Goal: Task Accomplishment & Management: Manage account settings

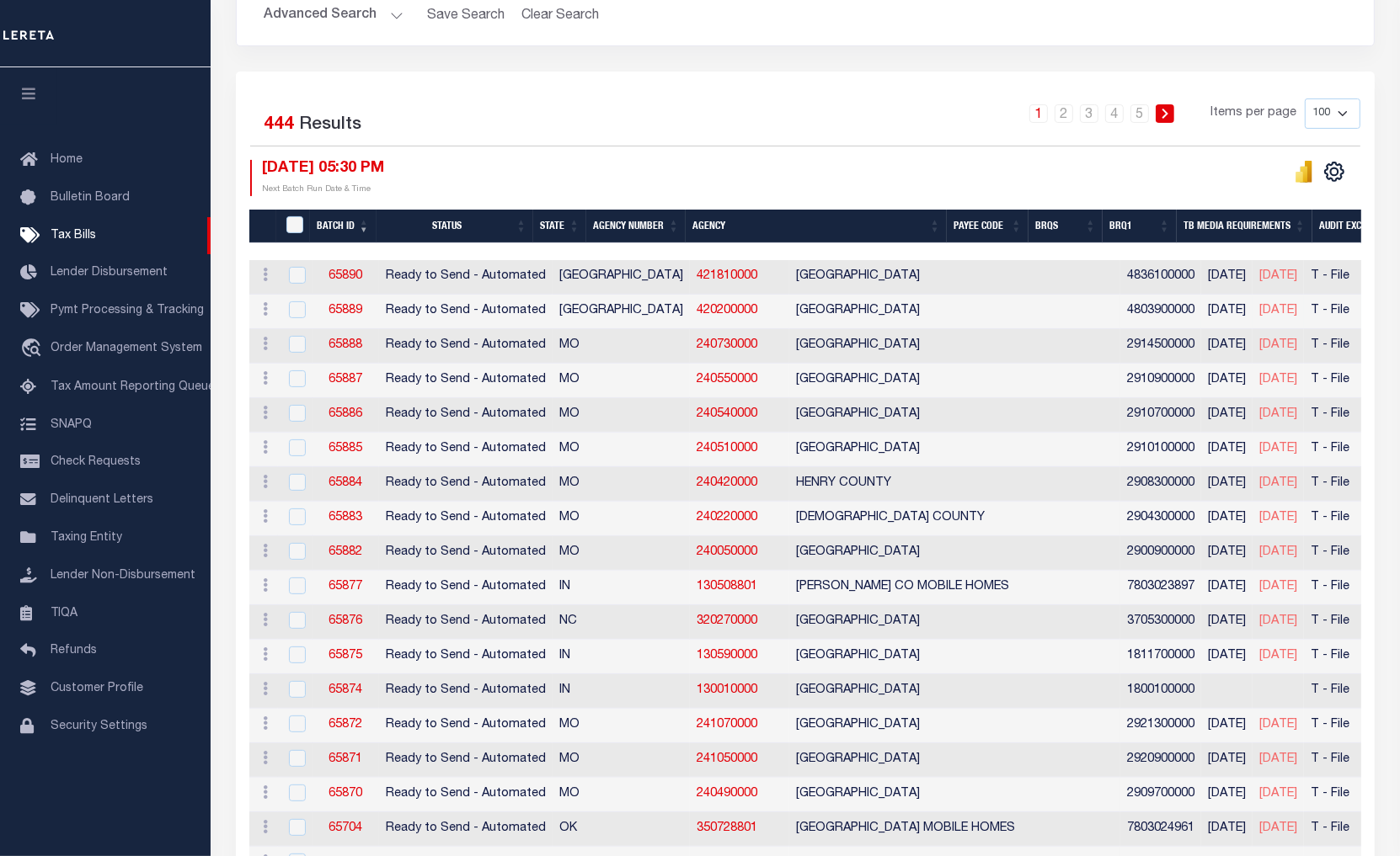
scroll to position [374, 0]
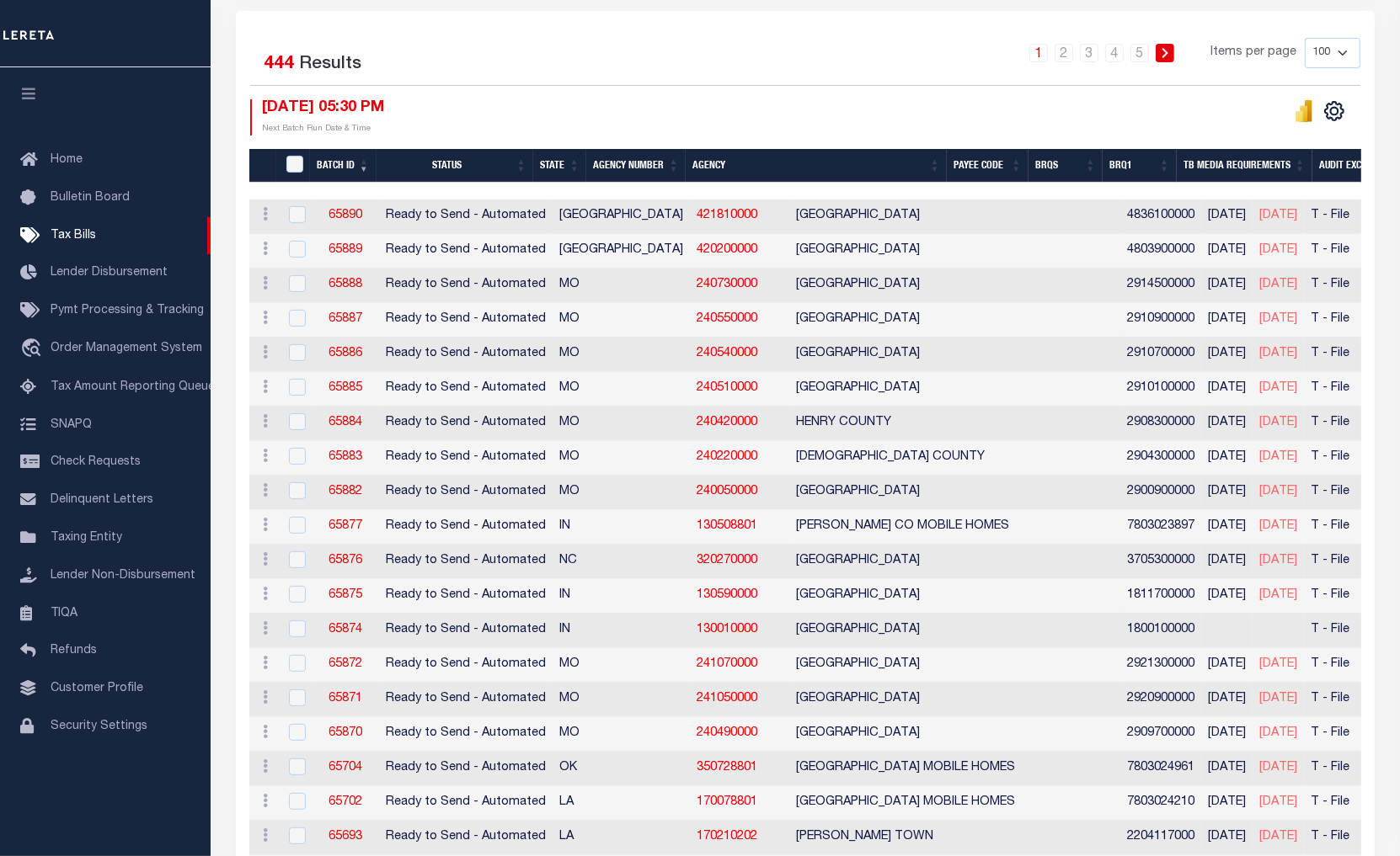
click at [626, 167] on th "Agency Number" at bounding box center [635, 166] width 99 height 35
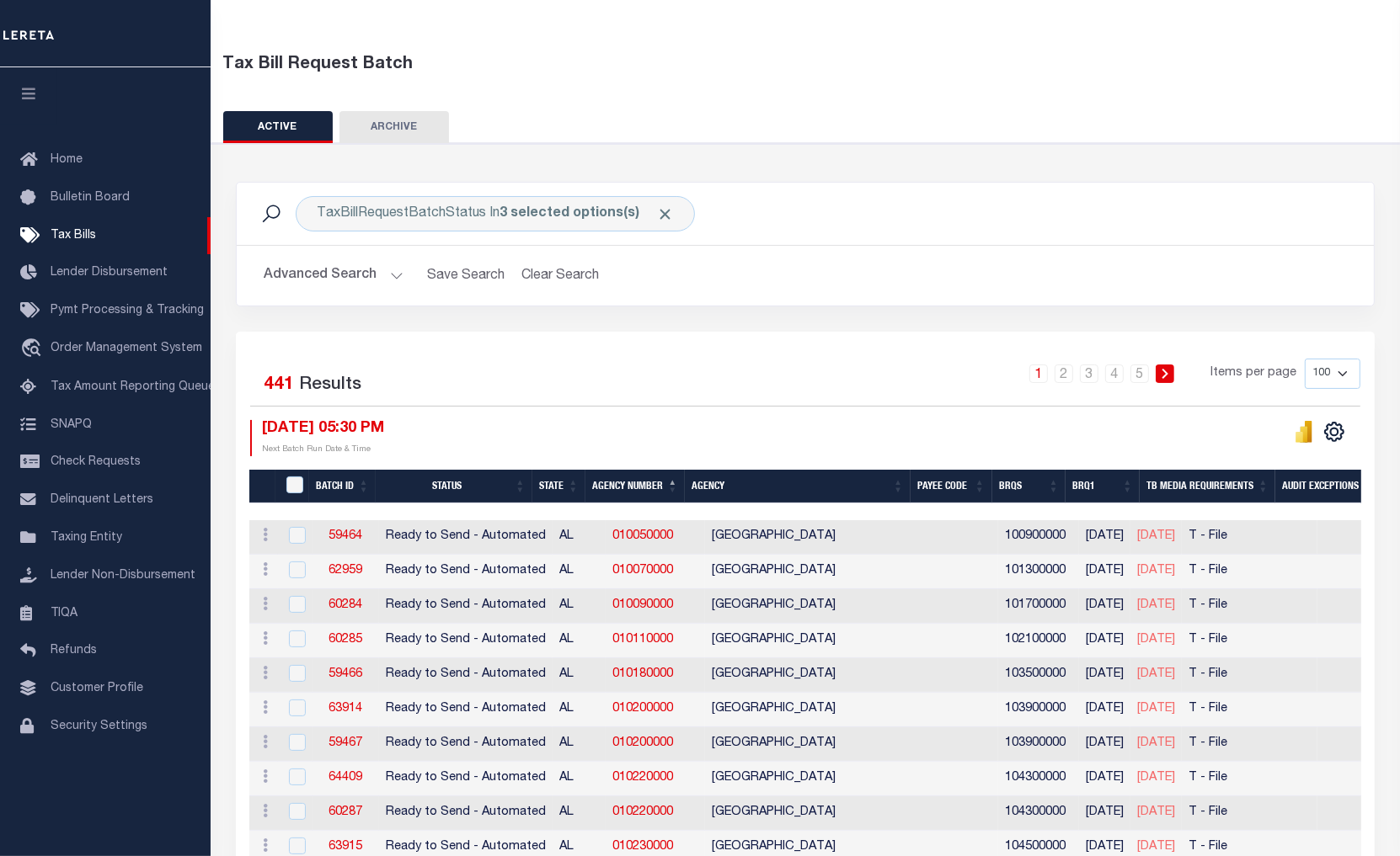
scroll to position [0, 0]
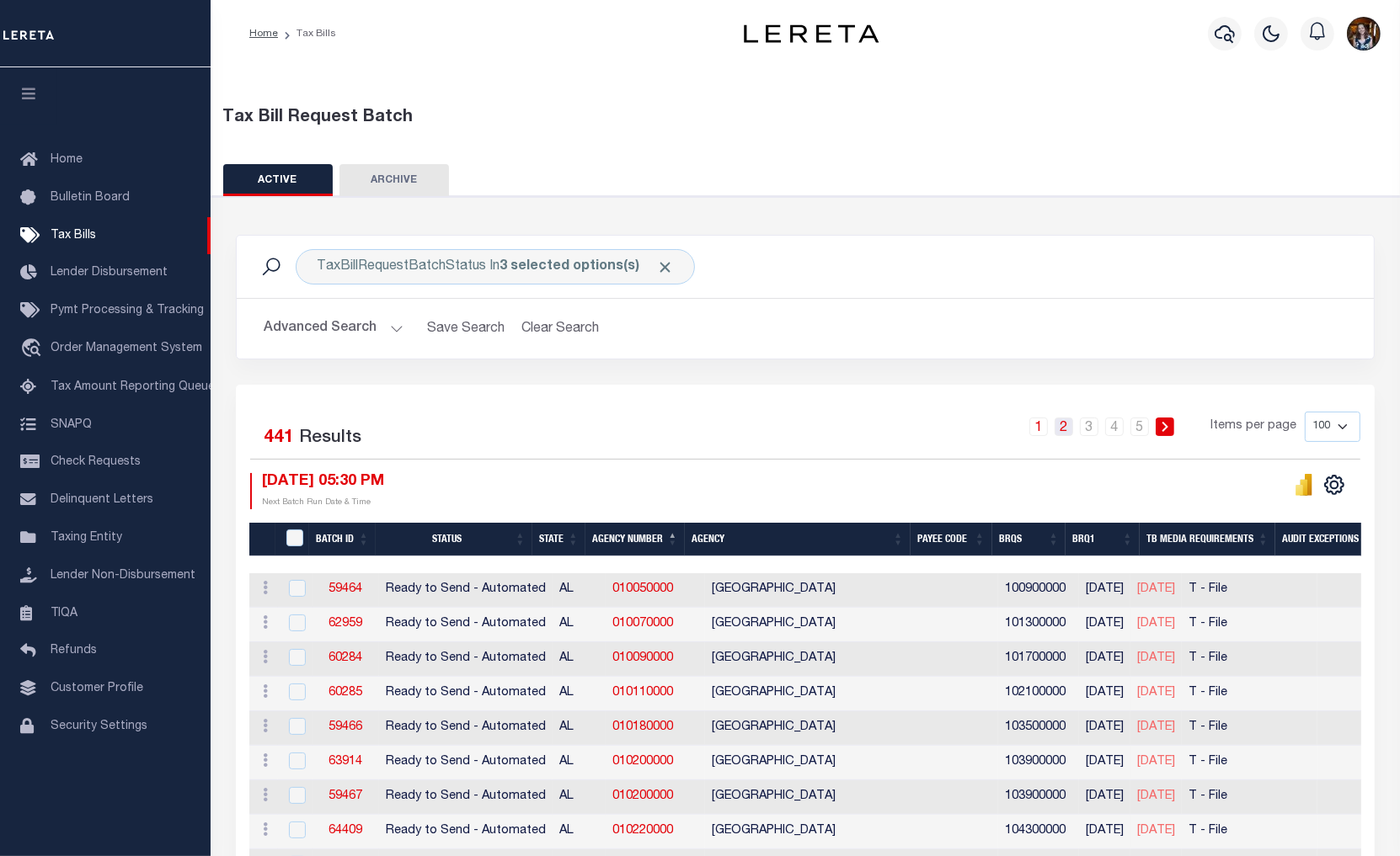
click at [1063, 432] on link "2" at bounding box center [1064, 428] width 19 height 19
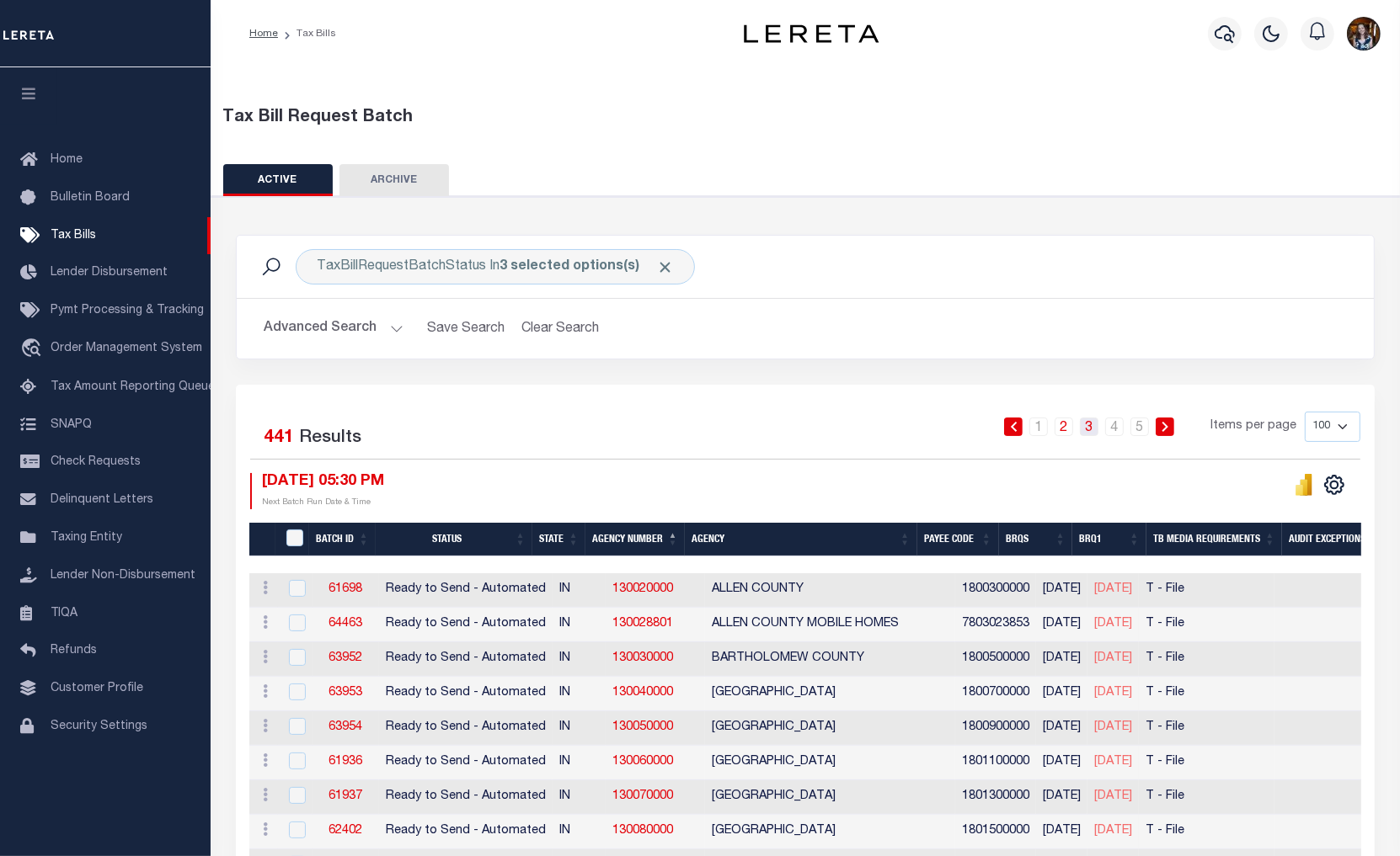
click at [1088, 429] on link "3" at bounding box center [1089, 428] width 19 height 19
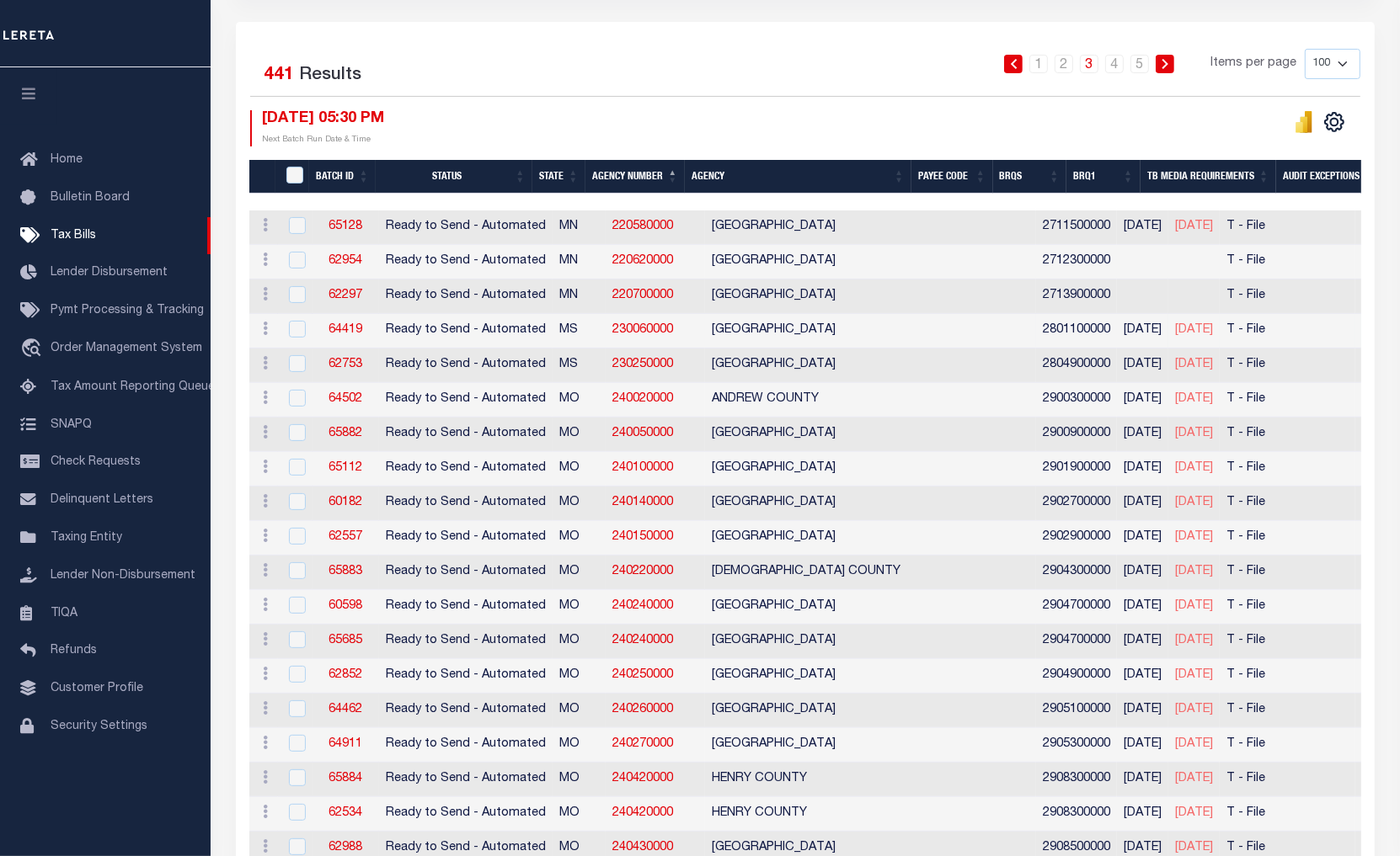
scroll to position [374, 0]
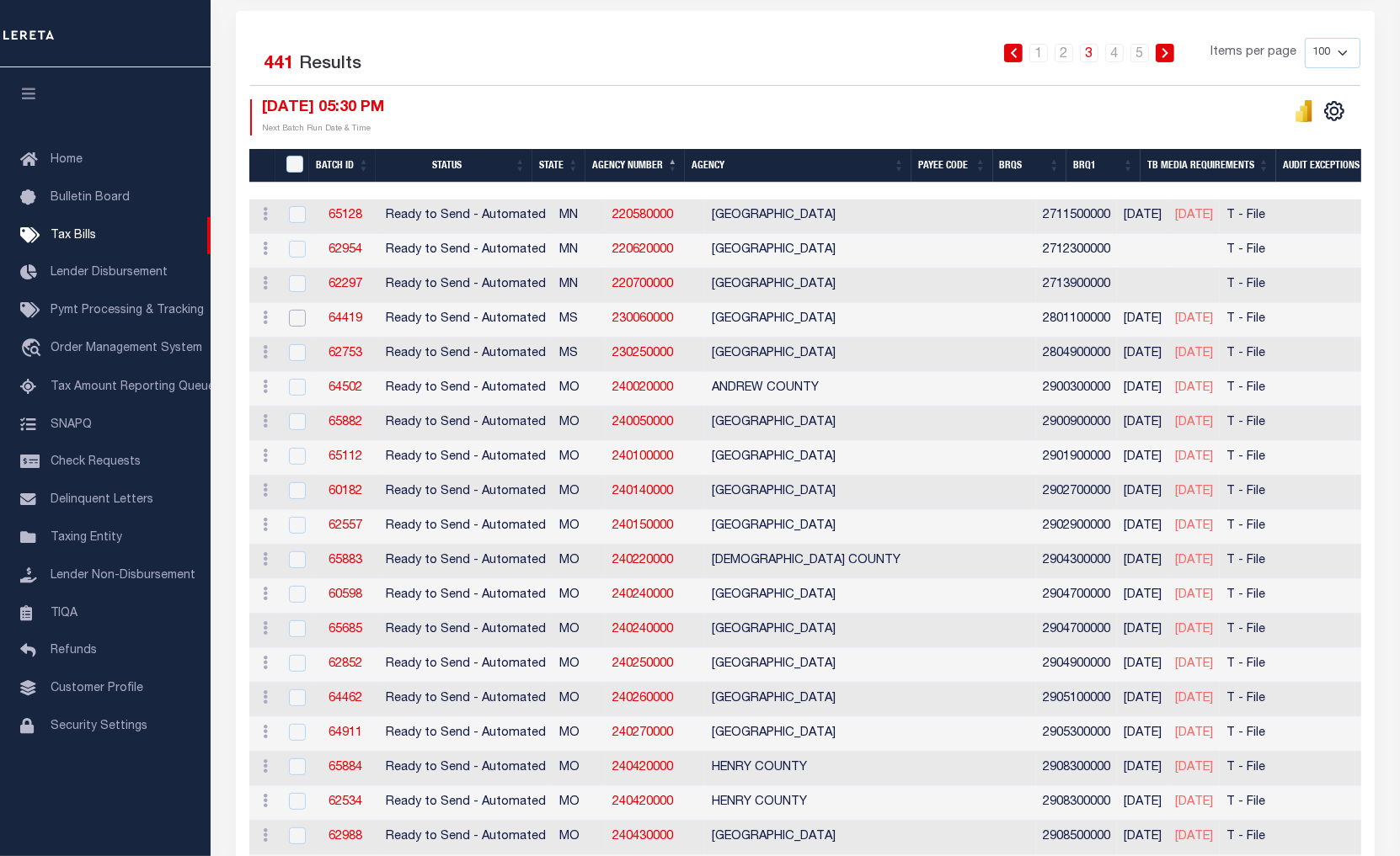
click at [295, 316] on input "checkbox" at bounding box center [297, 318] width 17 height 17
checkbox input "true"
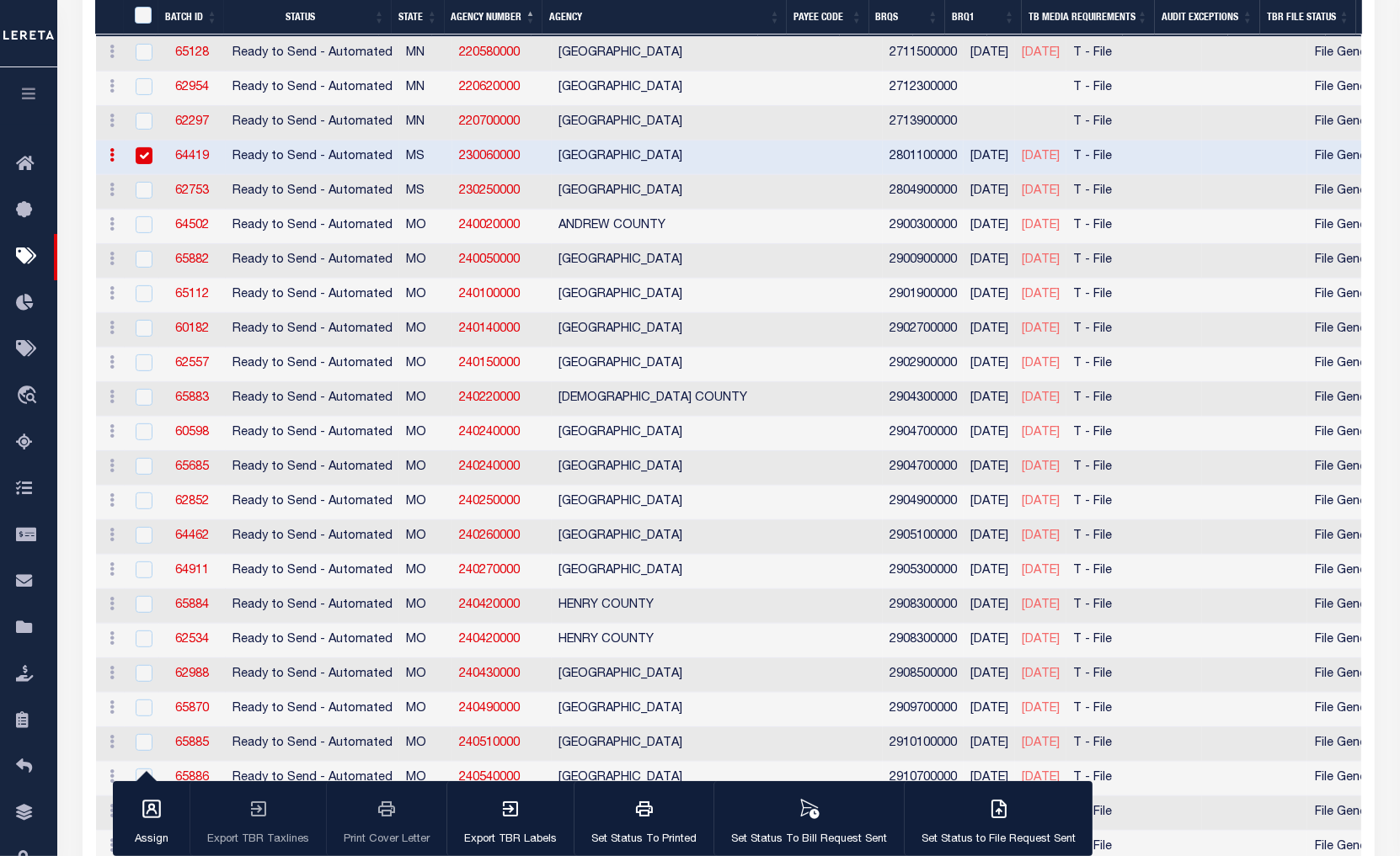
scroll to position [561, 0]
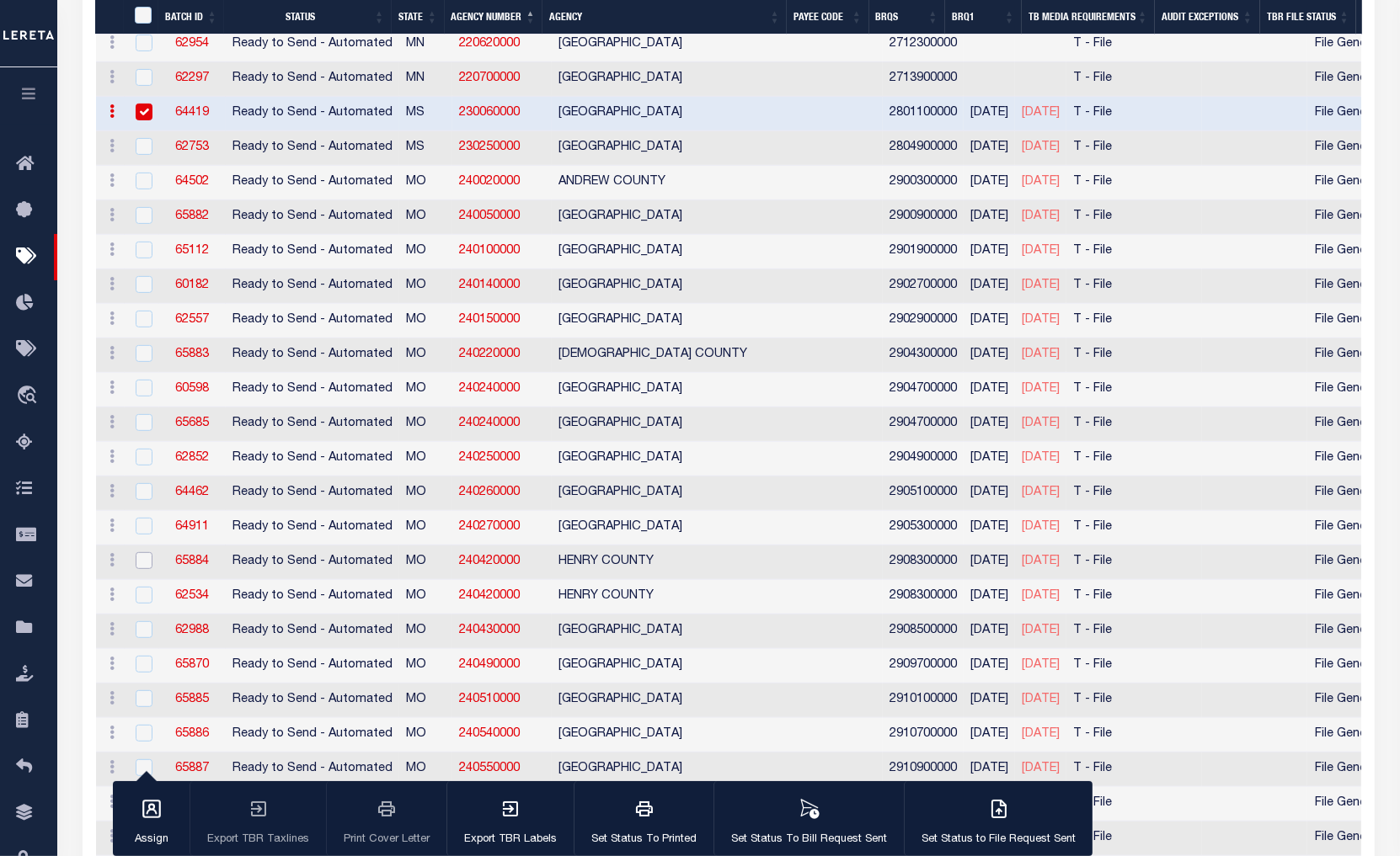
click at [144, 560] on input "checkbox" at bounding box center [144, 561] width 17 height 17
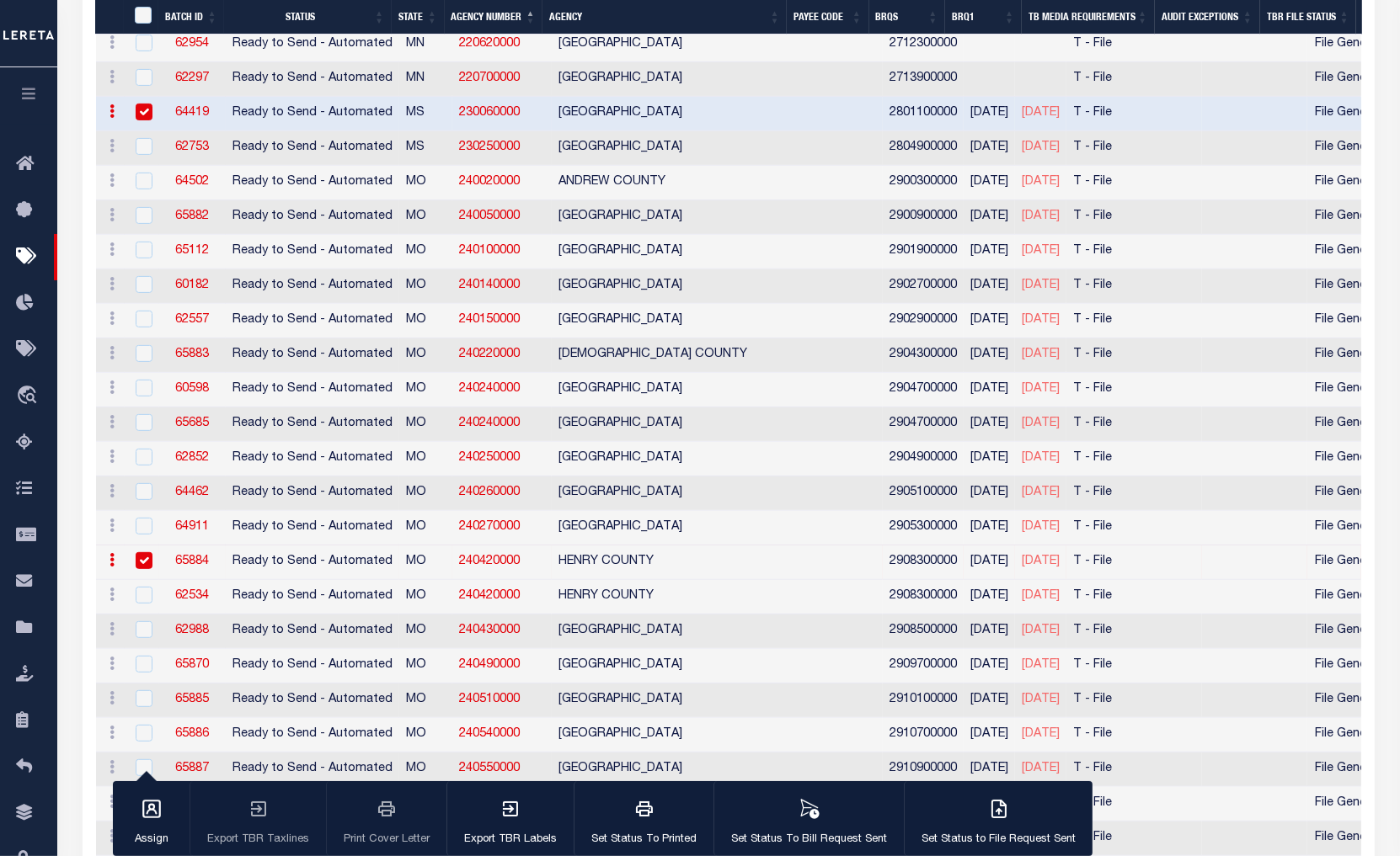
click at [149, 560] on input "checkbox" at bounding box center [144, 561] width 17 height 17
checkbox input "false"
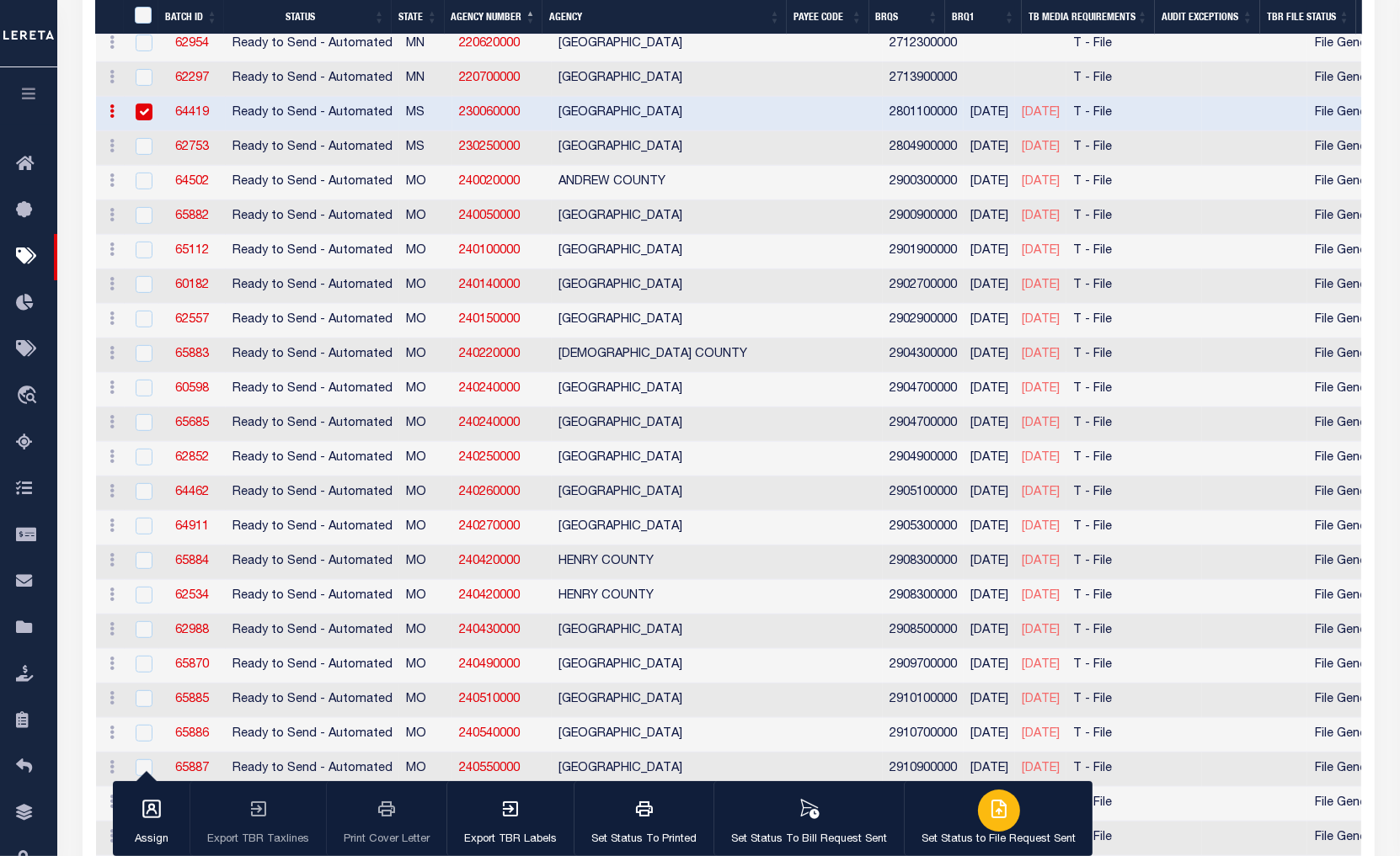
click at [953, 810] on button "Set Status to File Request Sent" at bounding box center [998, 819] width 189 height 76
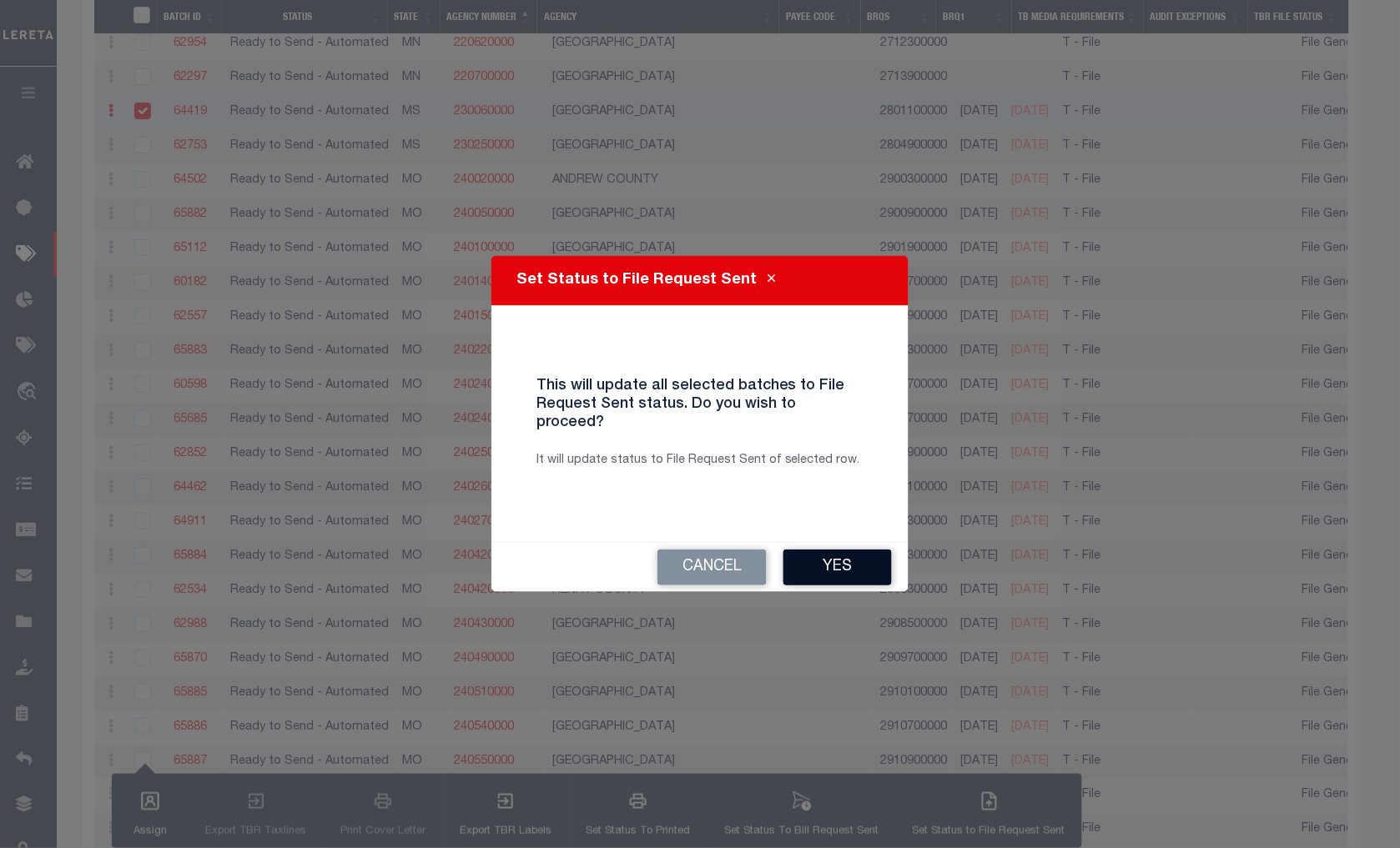
click at [814, 569] on button "Yes" at bounding box center [838, 568] width 108 height 36
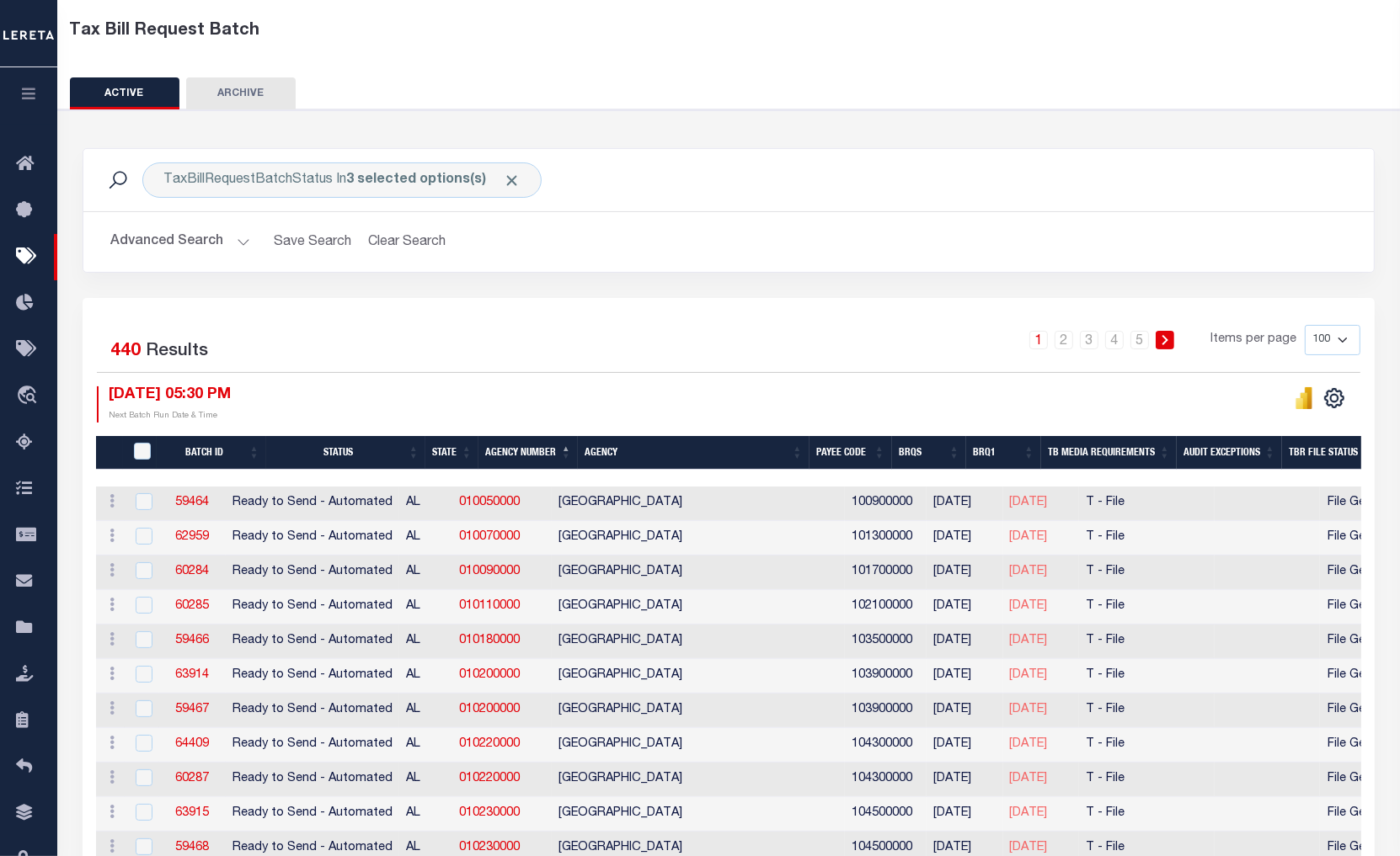
scroll to position [0, 0]
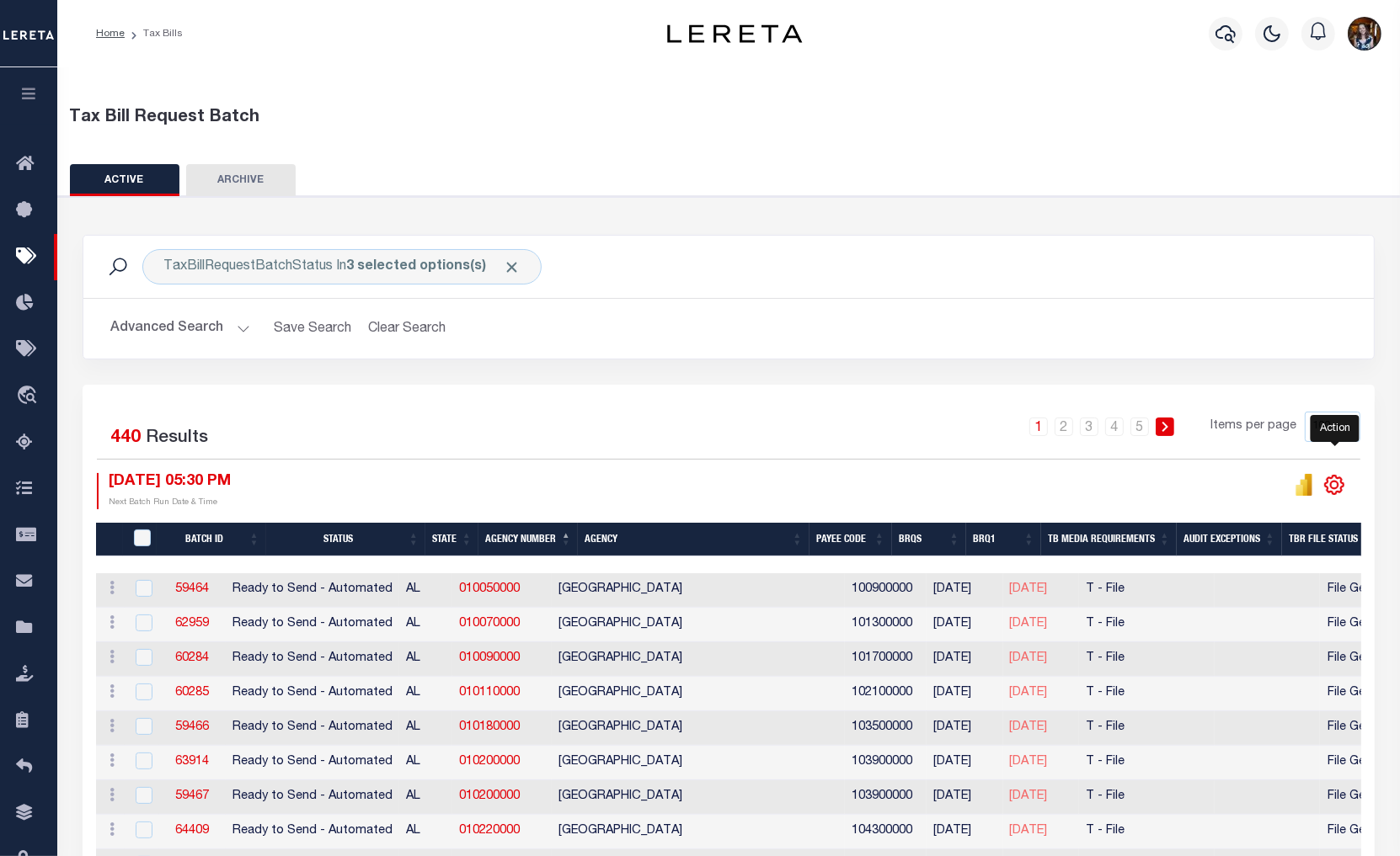
click at [1341, 480] on icon "" at bounding box center [1335, 485] width 19 height 19
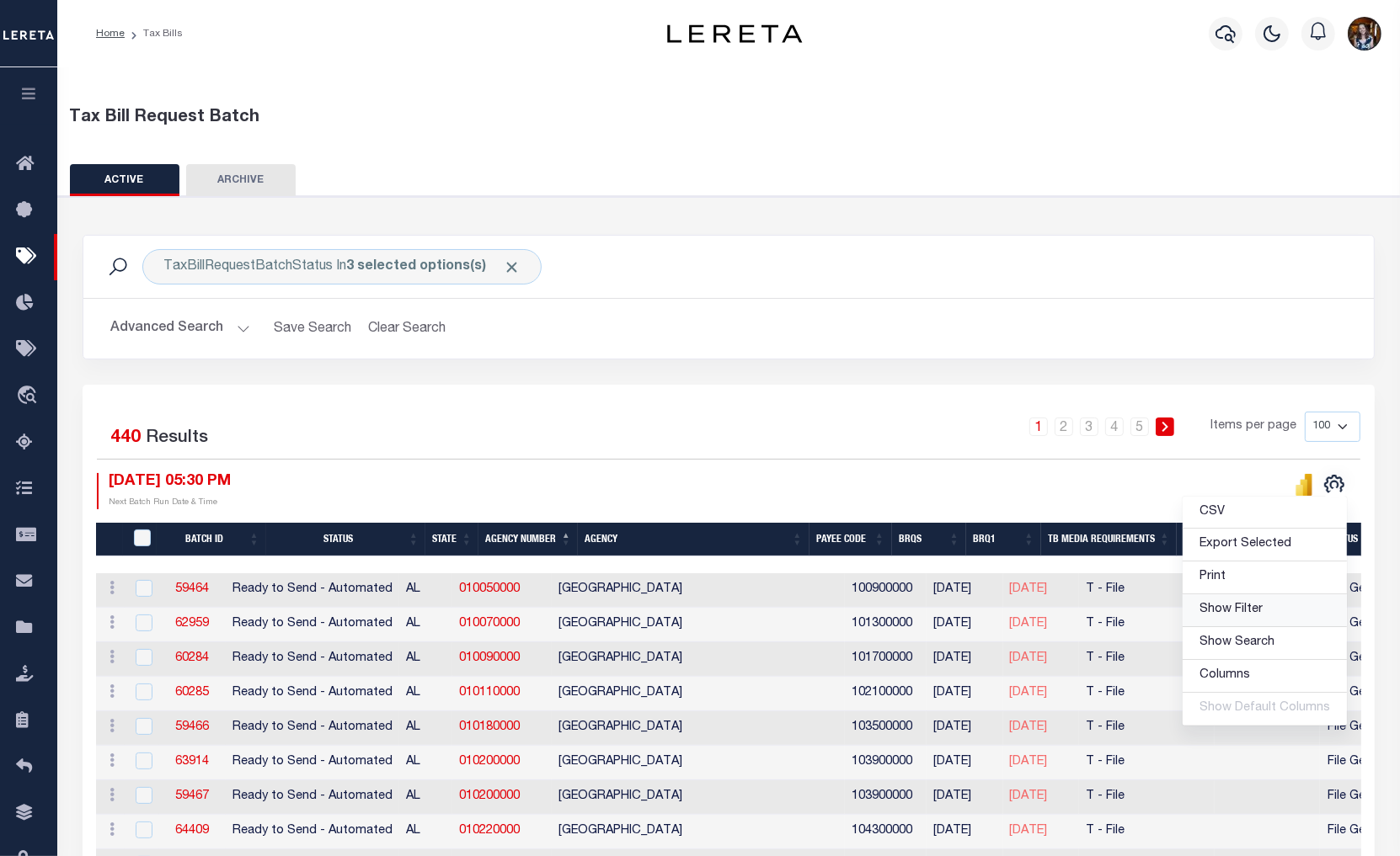
click at [1240, 615] on span "Show Filter" at bounding box center [1231, 610] width 63 height 11
select select
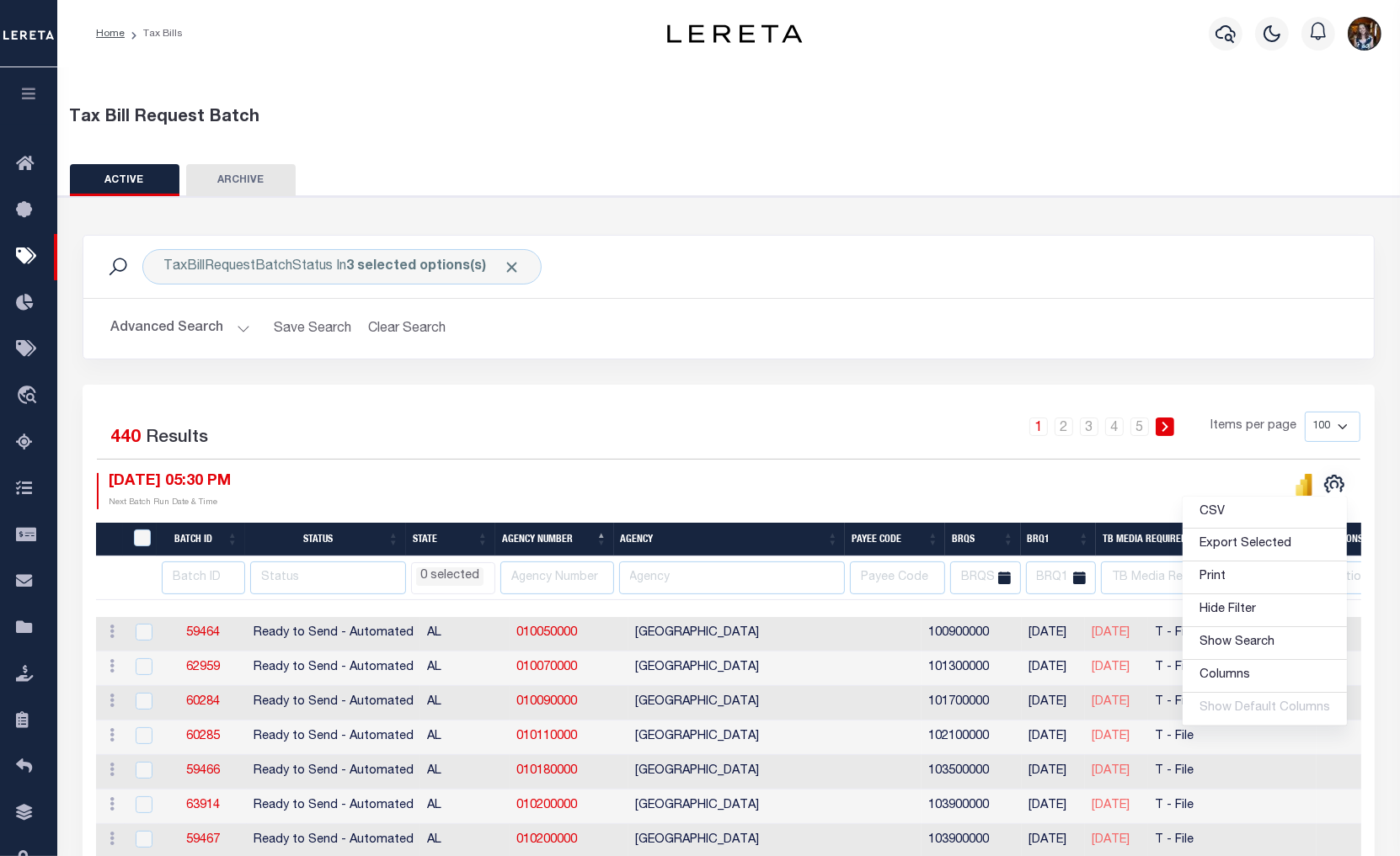
click at [465, 578] on li "0 selected" at bounding box center [449, 577] width 67 height 19
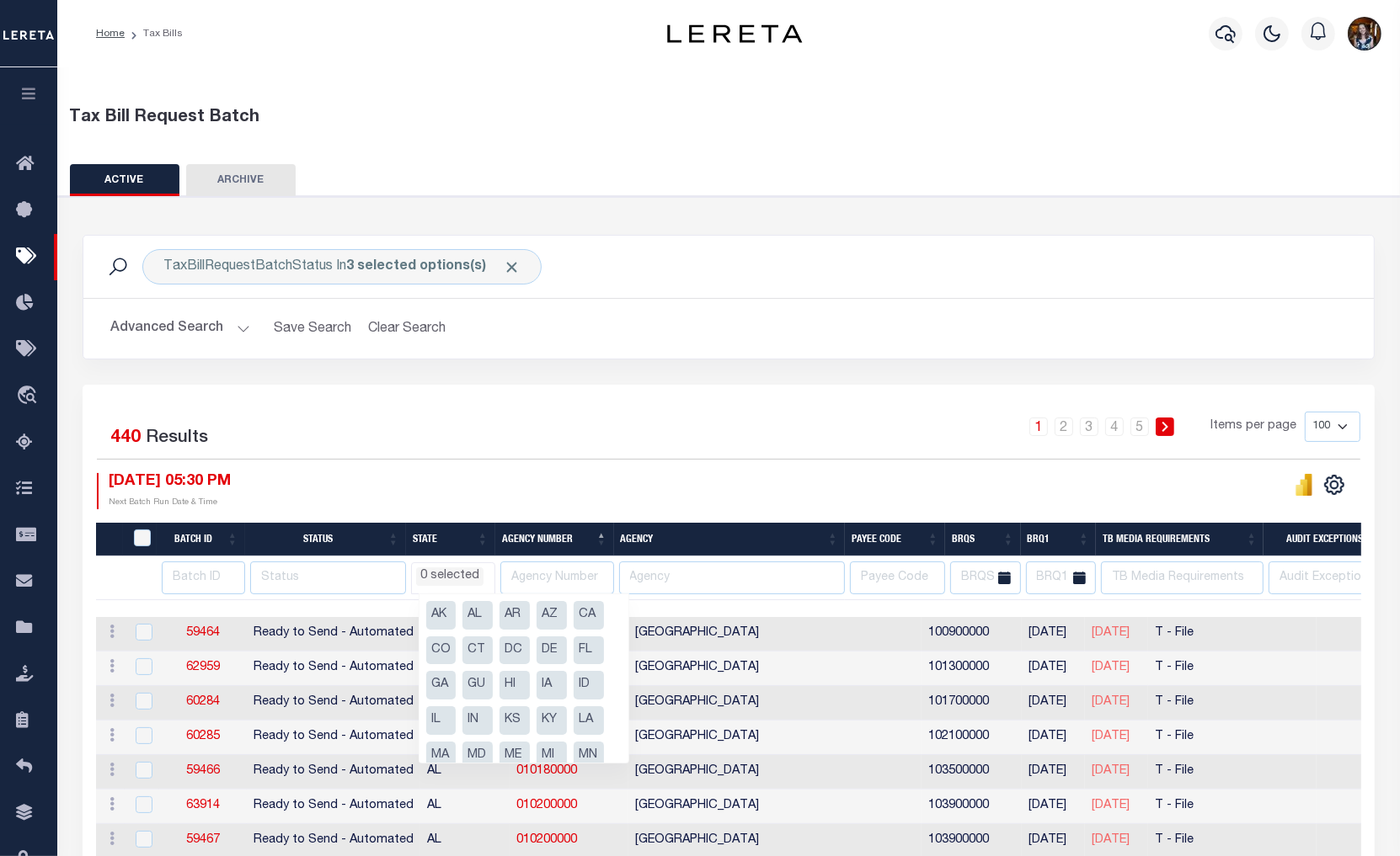
scroll to position [93, 0]
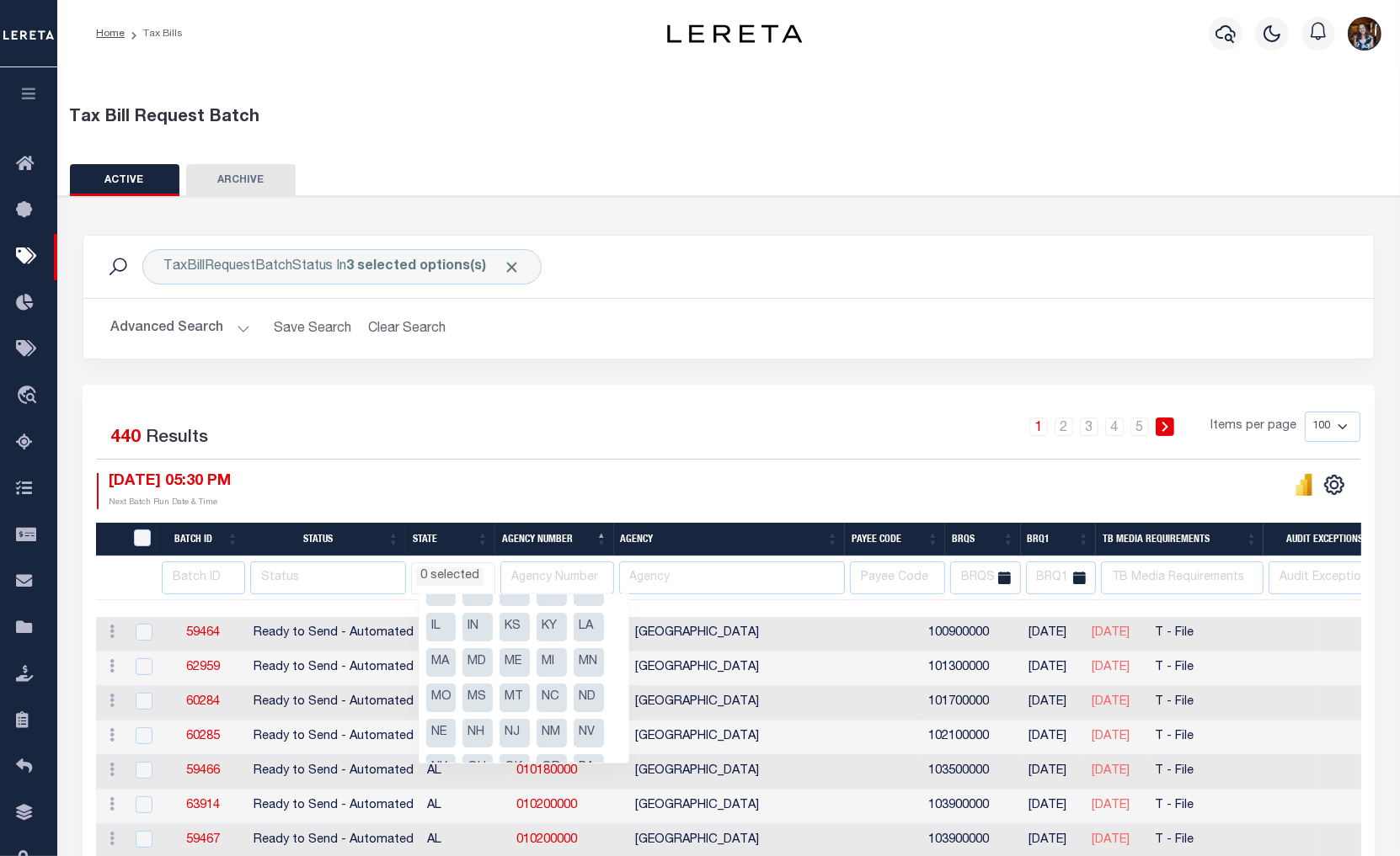
click at [447, 696] on li "MO" at bounding box center [442, 698] width 30 height 28
select select "MO"
click at [569, 457] on div "1 2 3 4 5 Items per page 100 200 500 1000" at bounding box center [890, 435] width 967 height 47
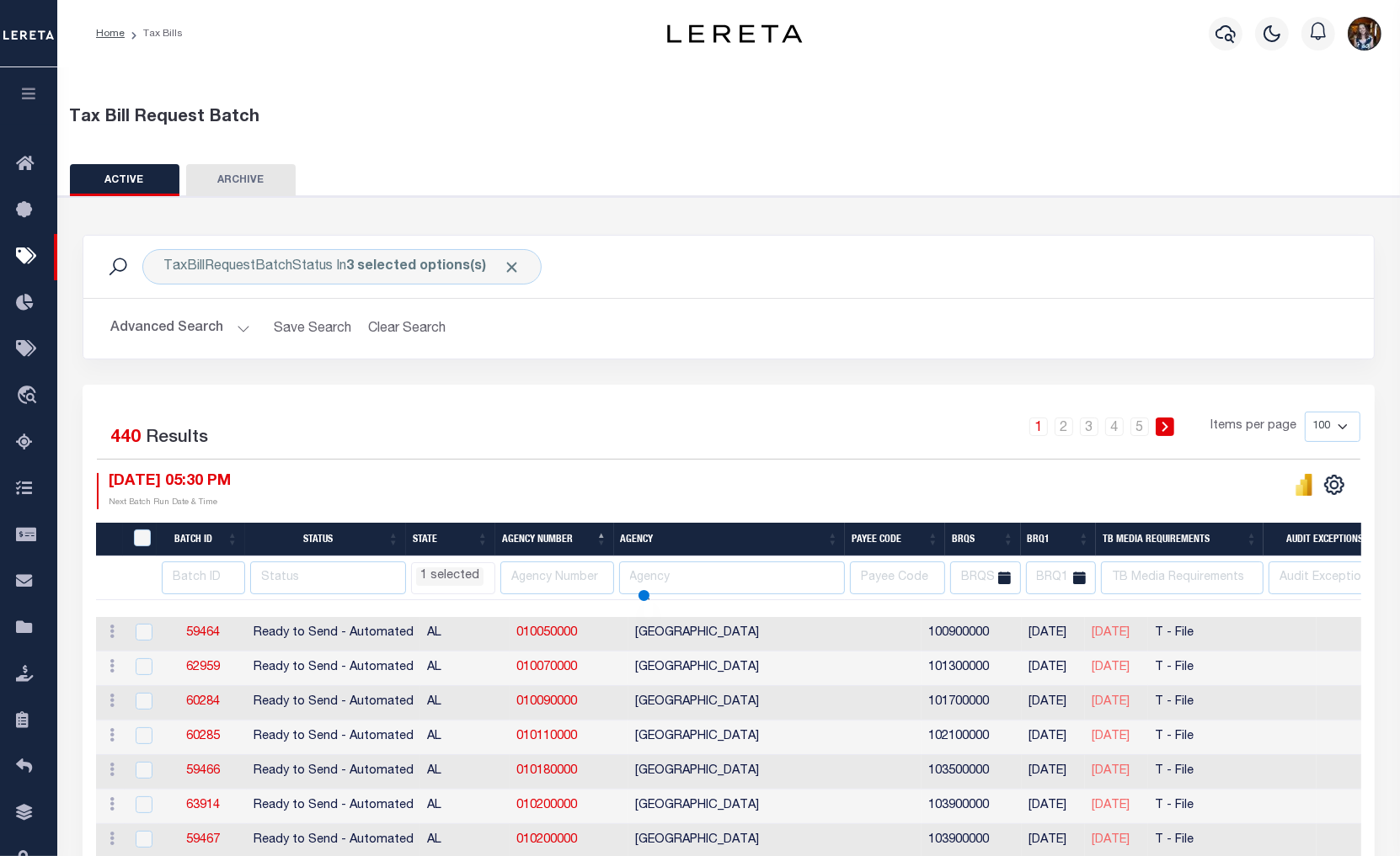
select select "MO"
select select
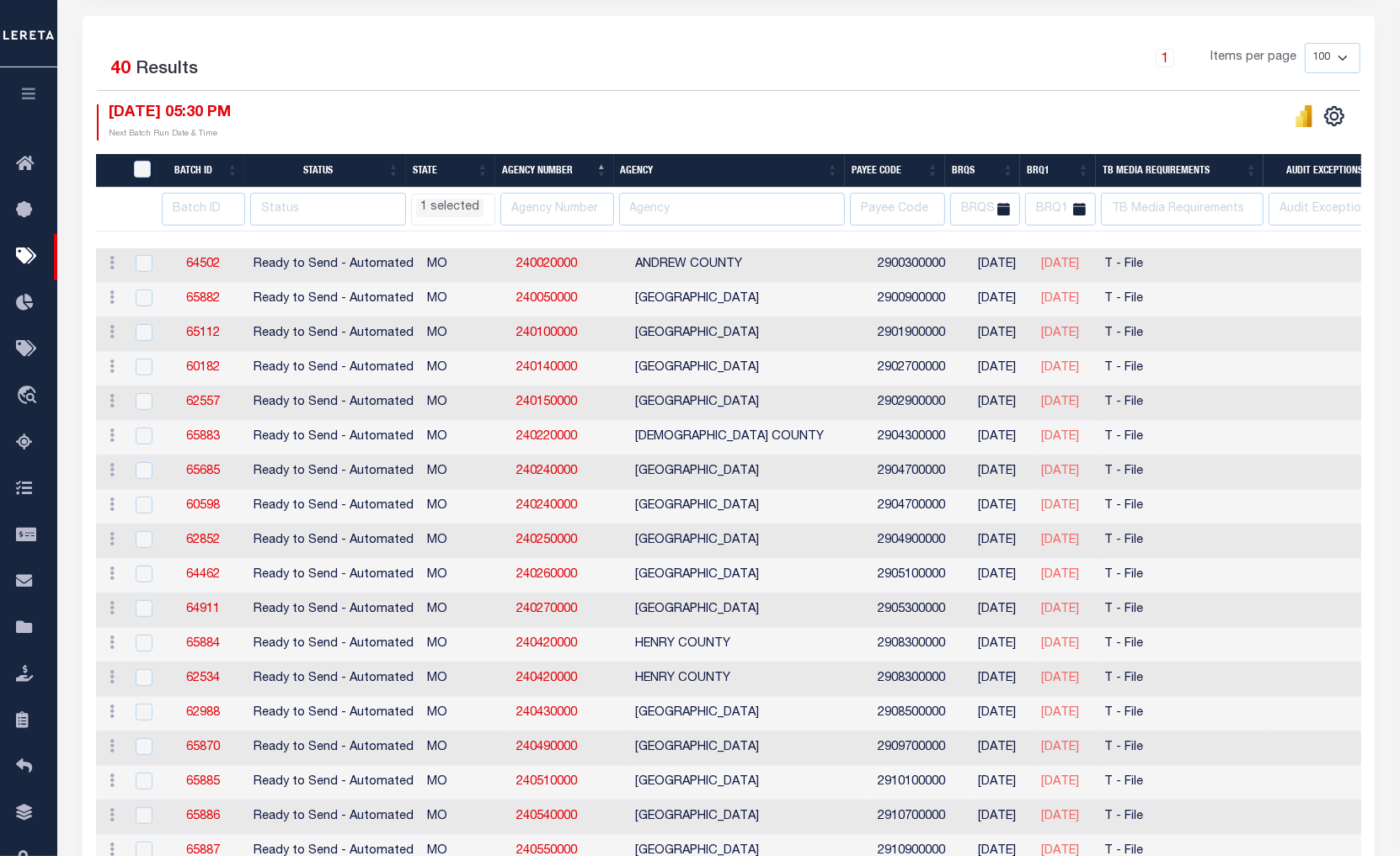
scroll to position [374, 0]
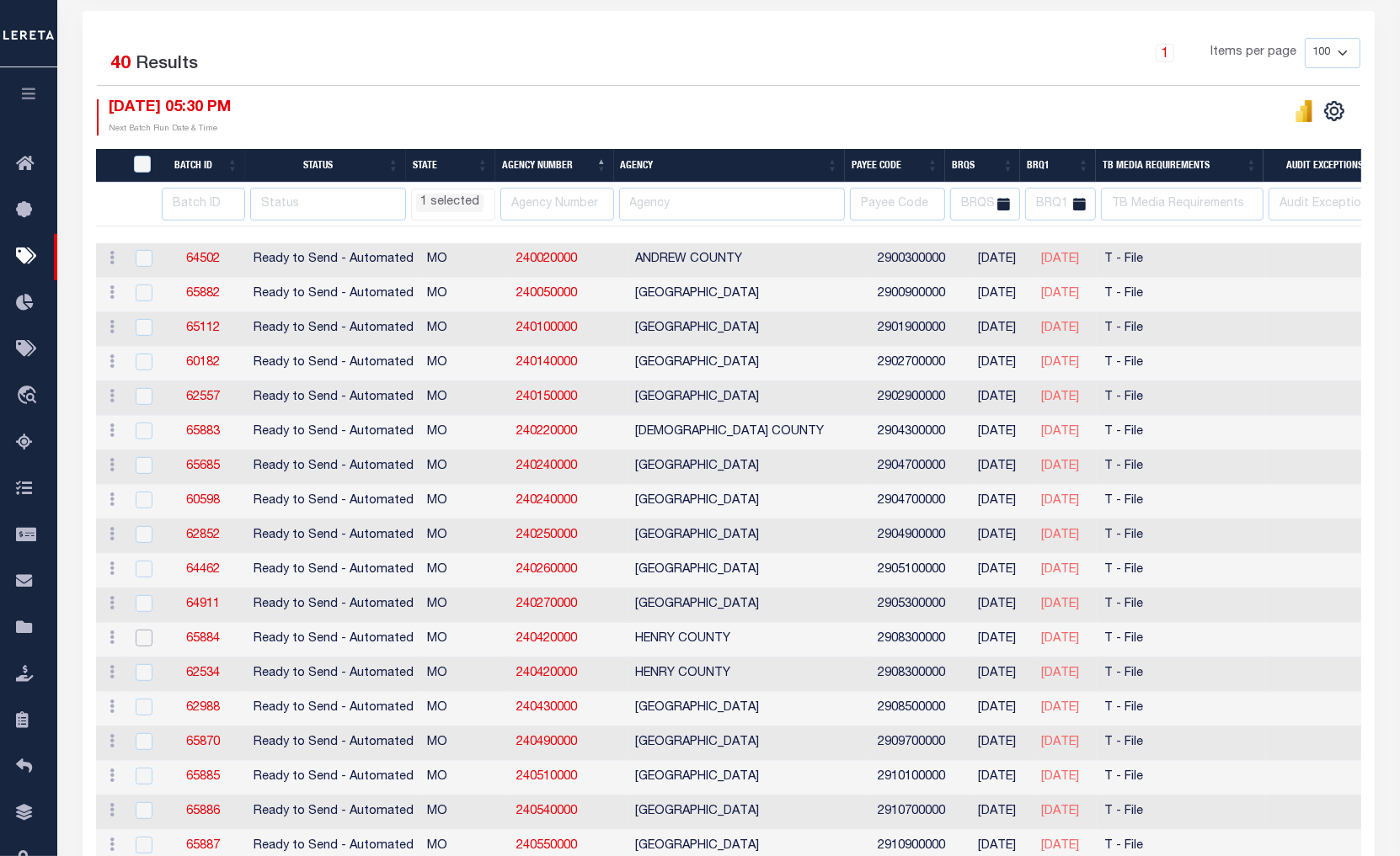
click at [141, 640] on input "checkbox" at bounding box center [144, 638] width 17 height 17
checkbox input "true"
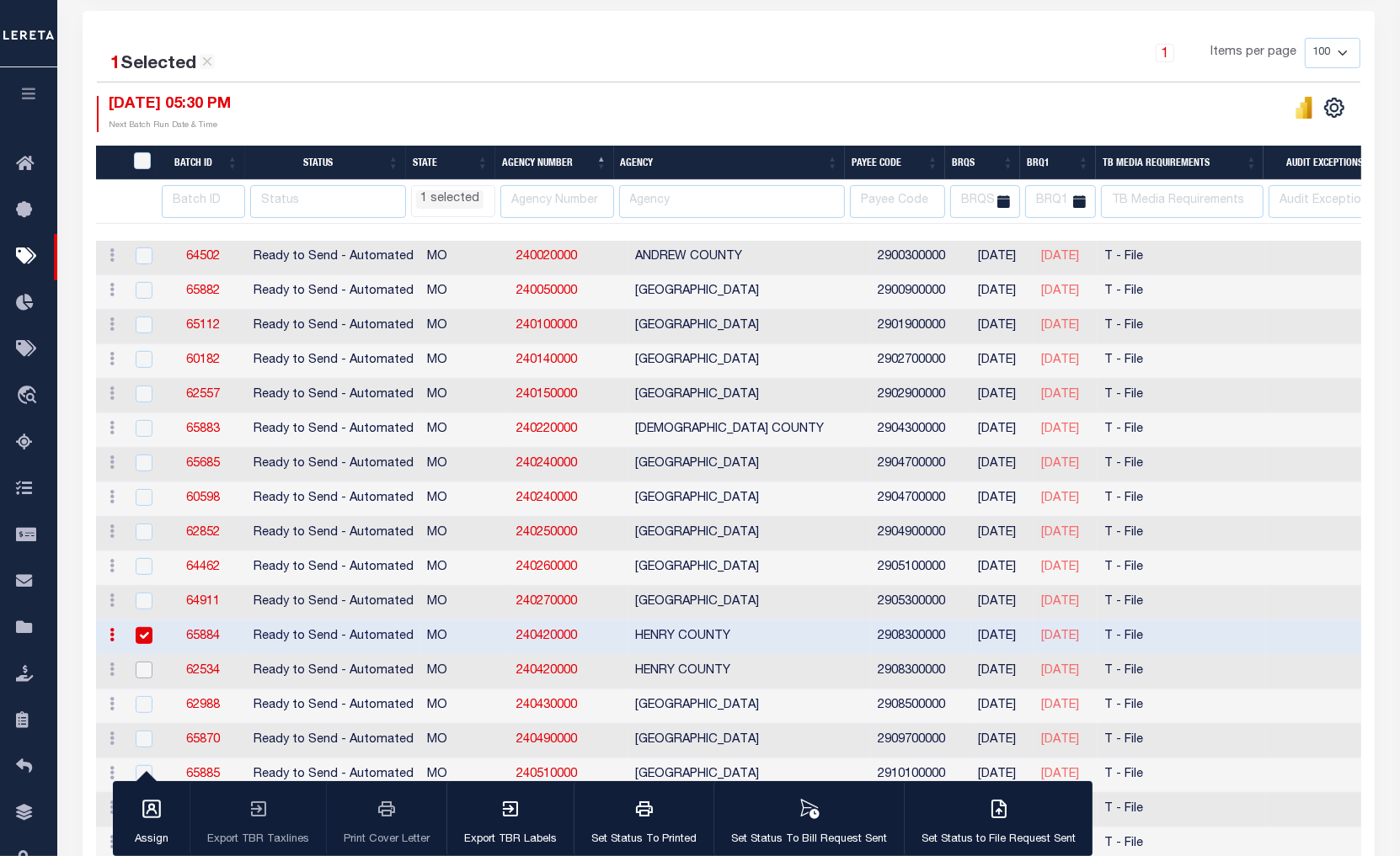
click at [140, 669] on input "checkbox" at bounding box center [144, 670] width 17 height 17
checkbox input "true"
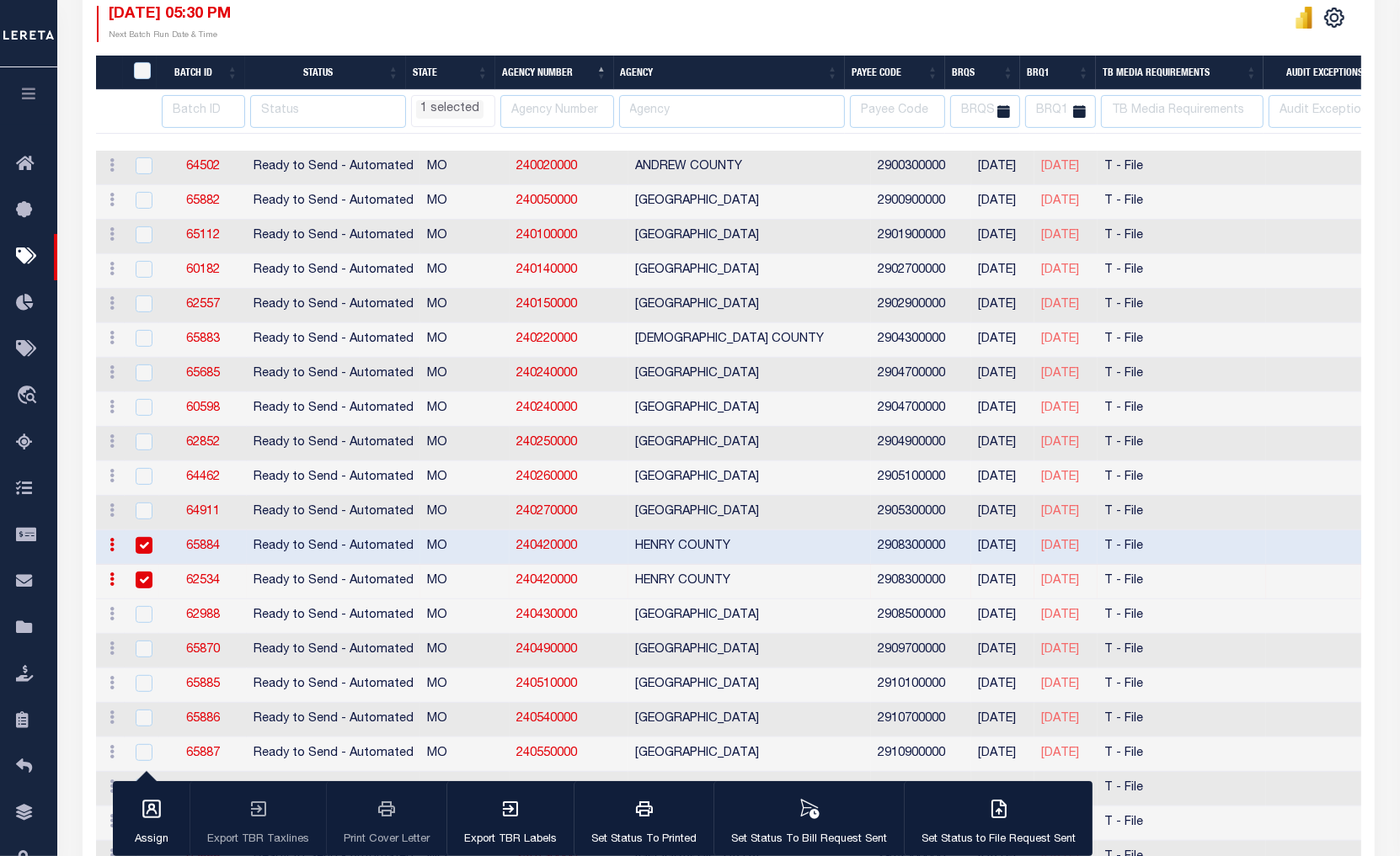
select select "MO"
select select
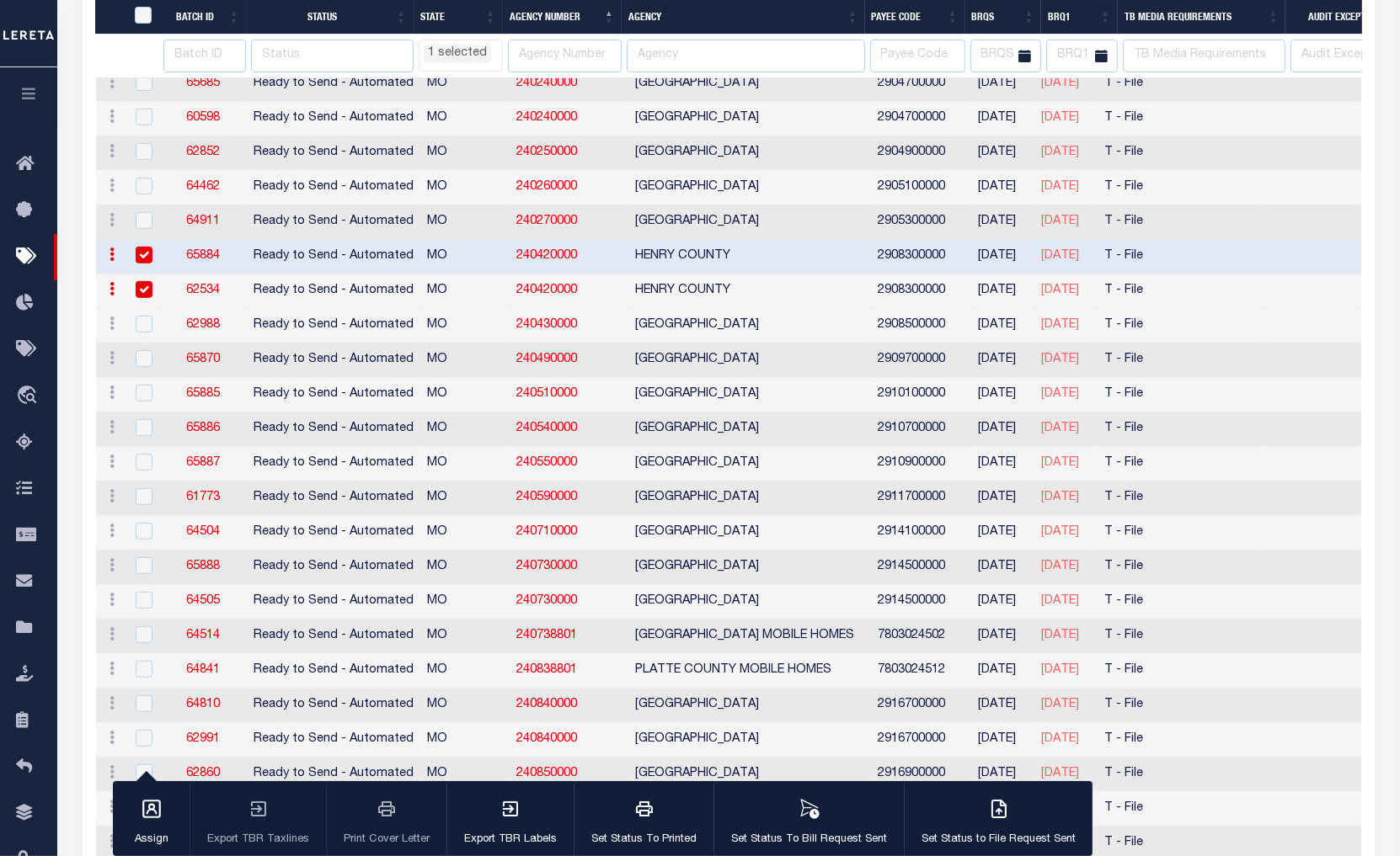
select select "MO"
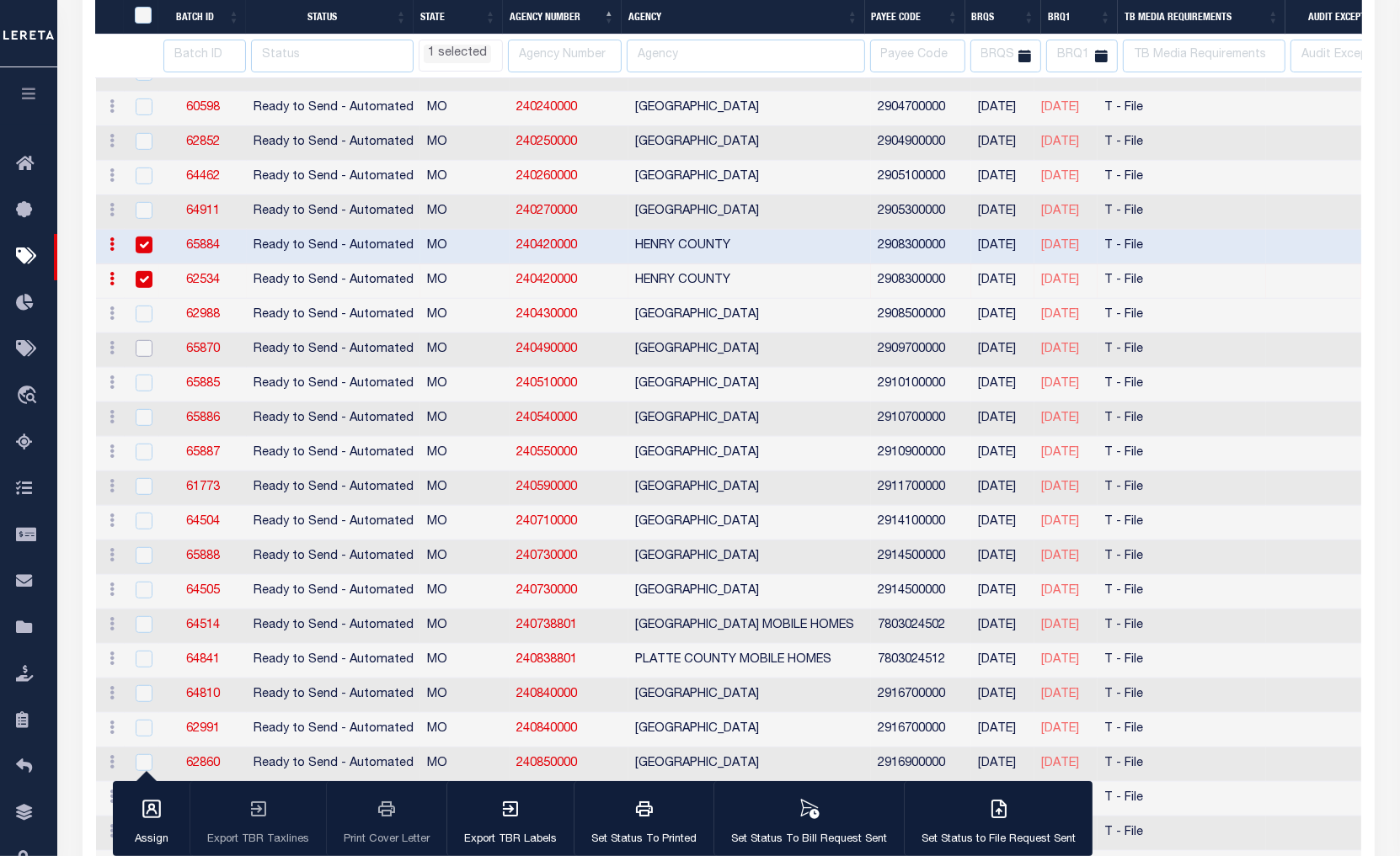
click at [142, 348] on input "checkbox" at bounding box center [144, 348] width 17 height 17
checkbox input "true"
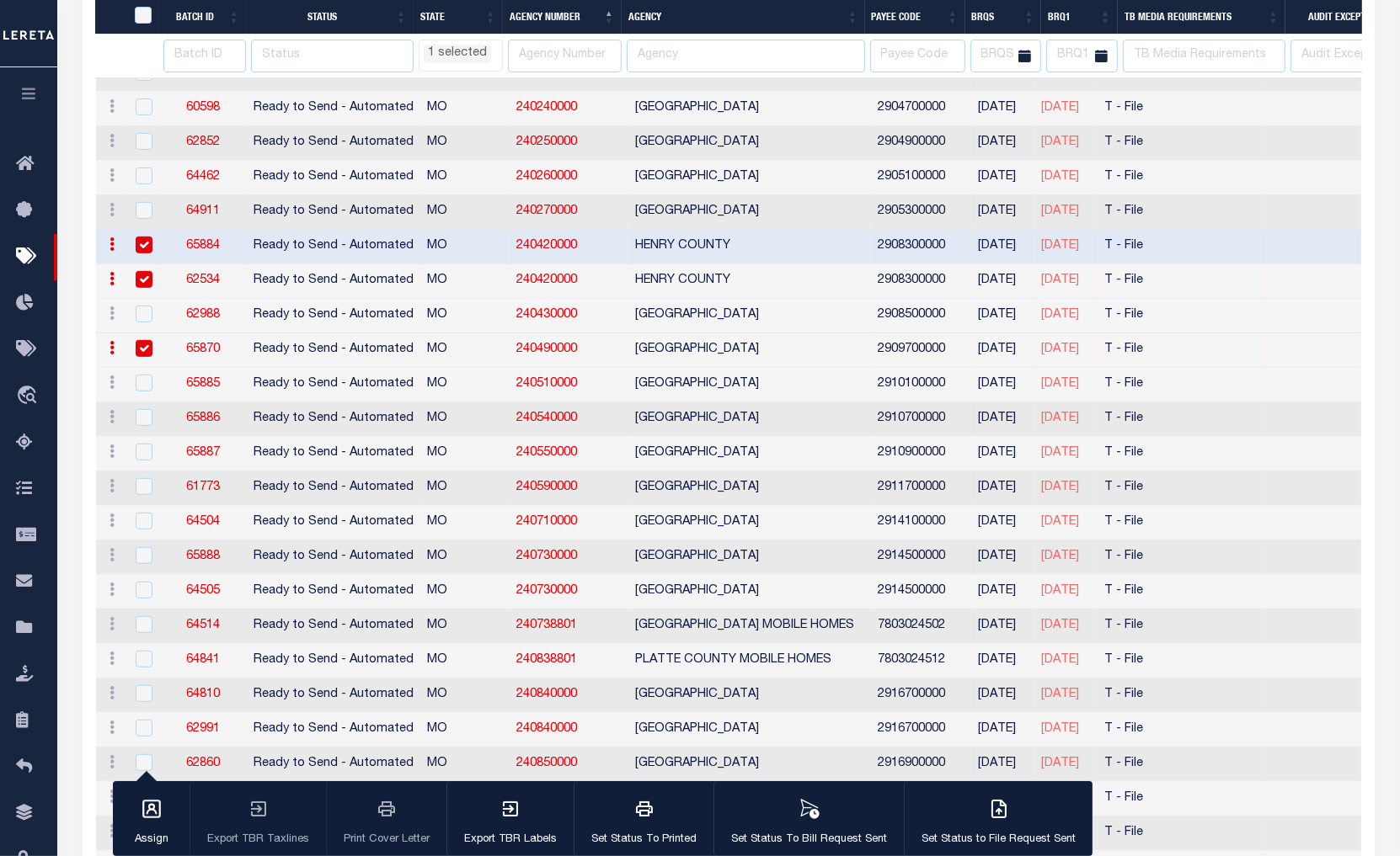
select select "MO"
select select
click at [142, 389] on input "checkbox" at bounding box center [144, 383] width 17 height 17
checkbox input "true"
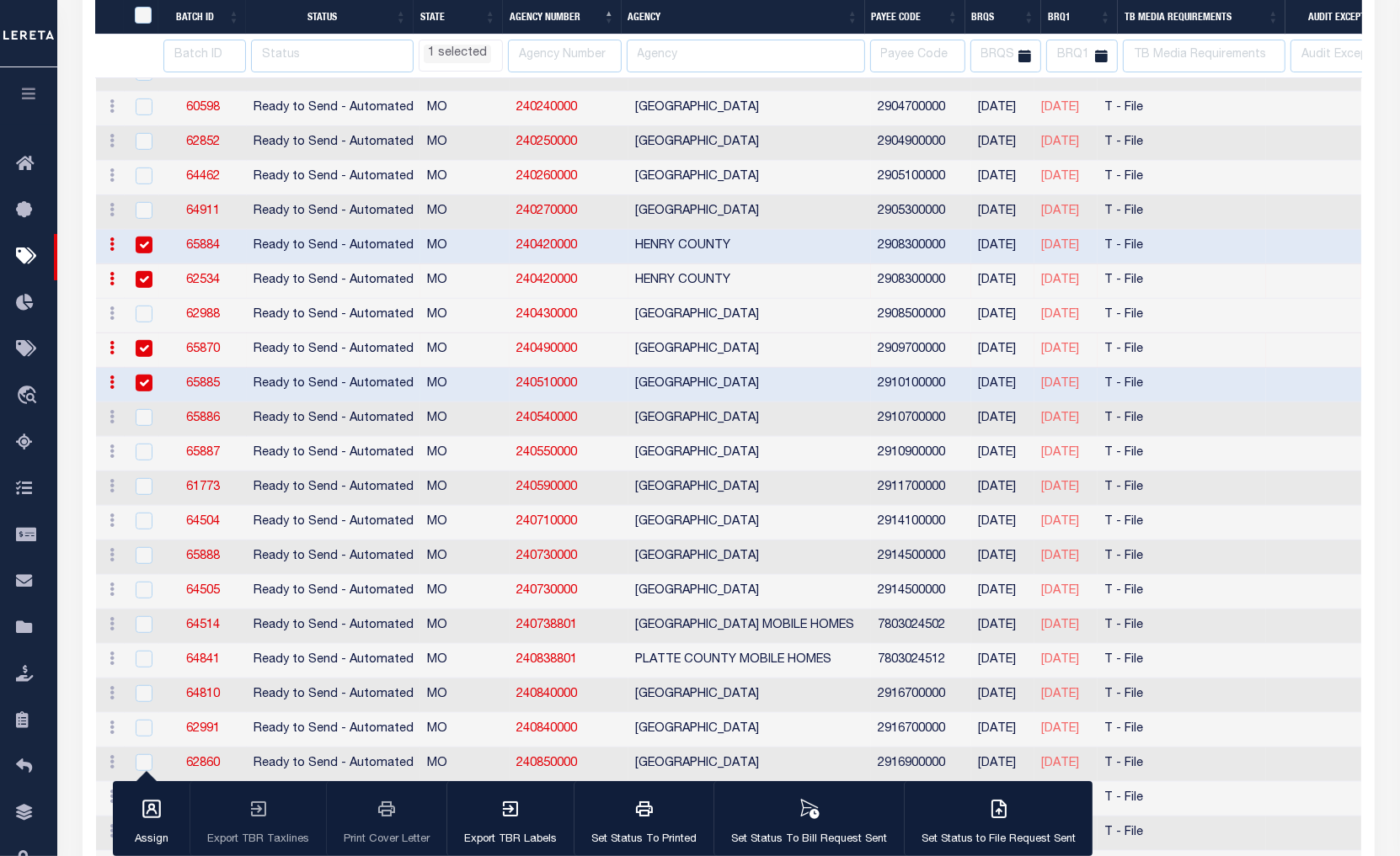
select select "MO"
select select
click at [140, 453] on input "checkbox" at bounding box center [144, 452] width 17 height 17
checkbox input "true"
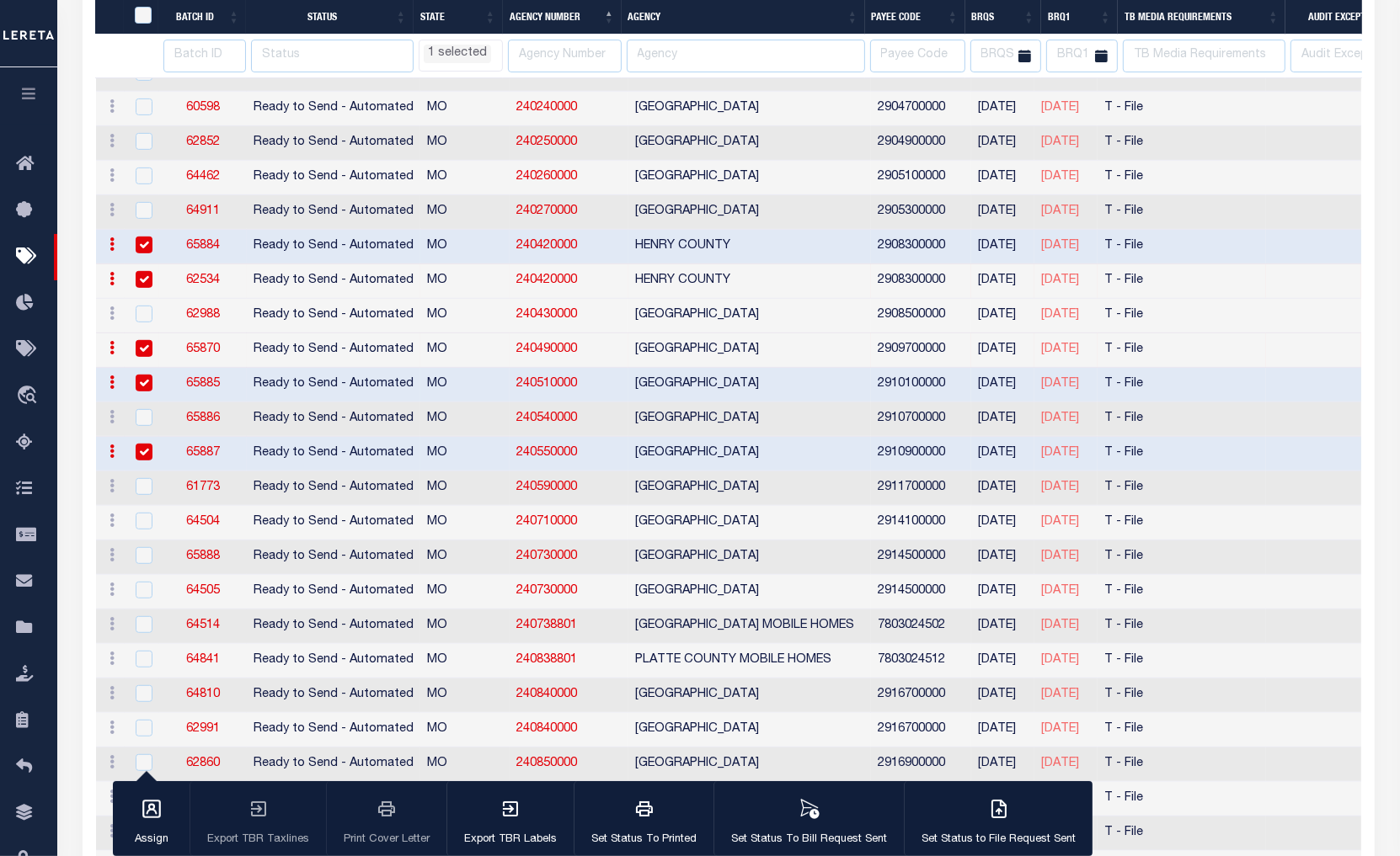
select select "MO"
select select
click at [145, 591] on input "checkbox" at bounding box center [144, 591] width 17 height 17
checkbox input "true"
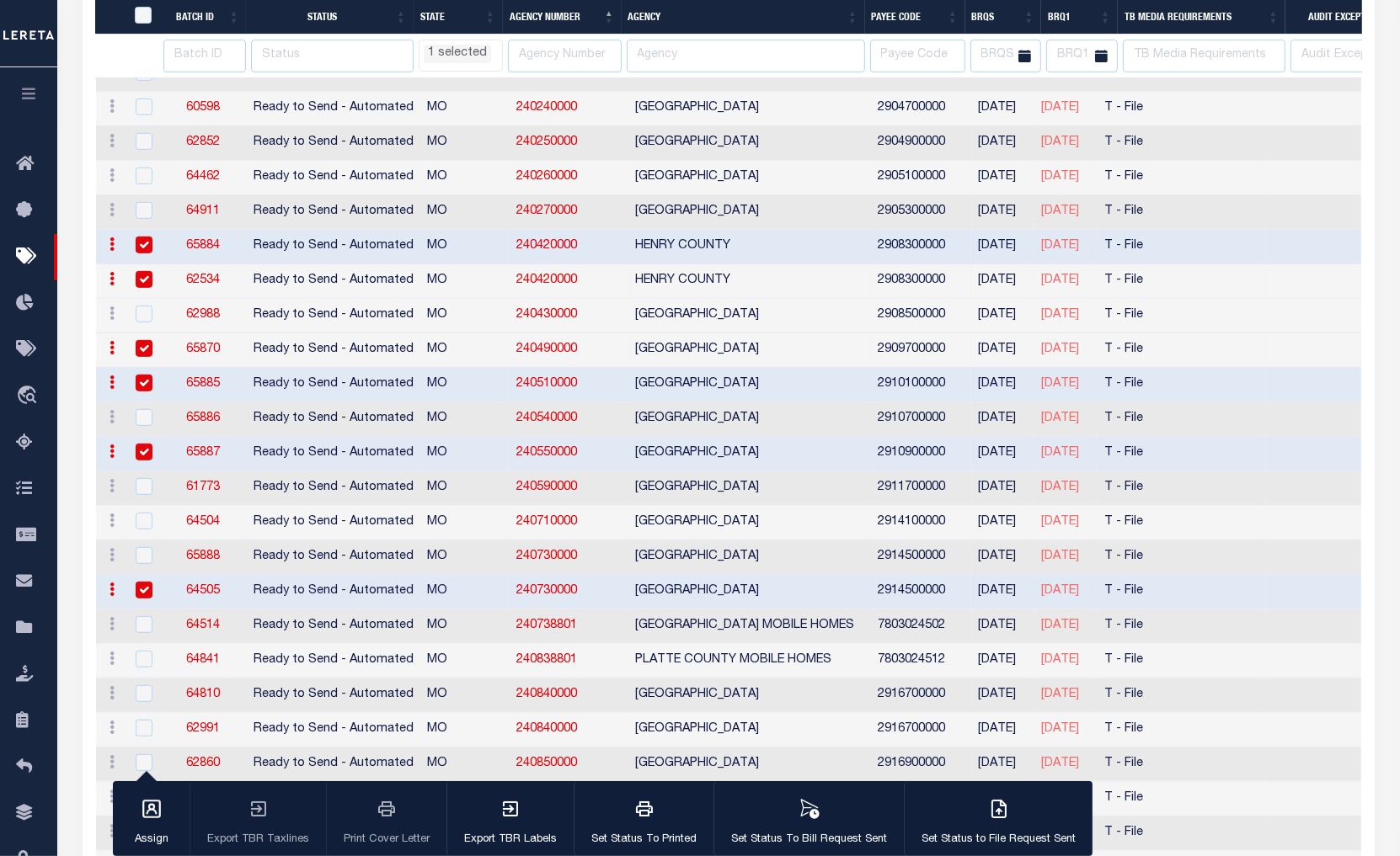
select select "MO"
select select
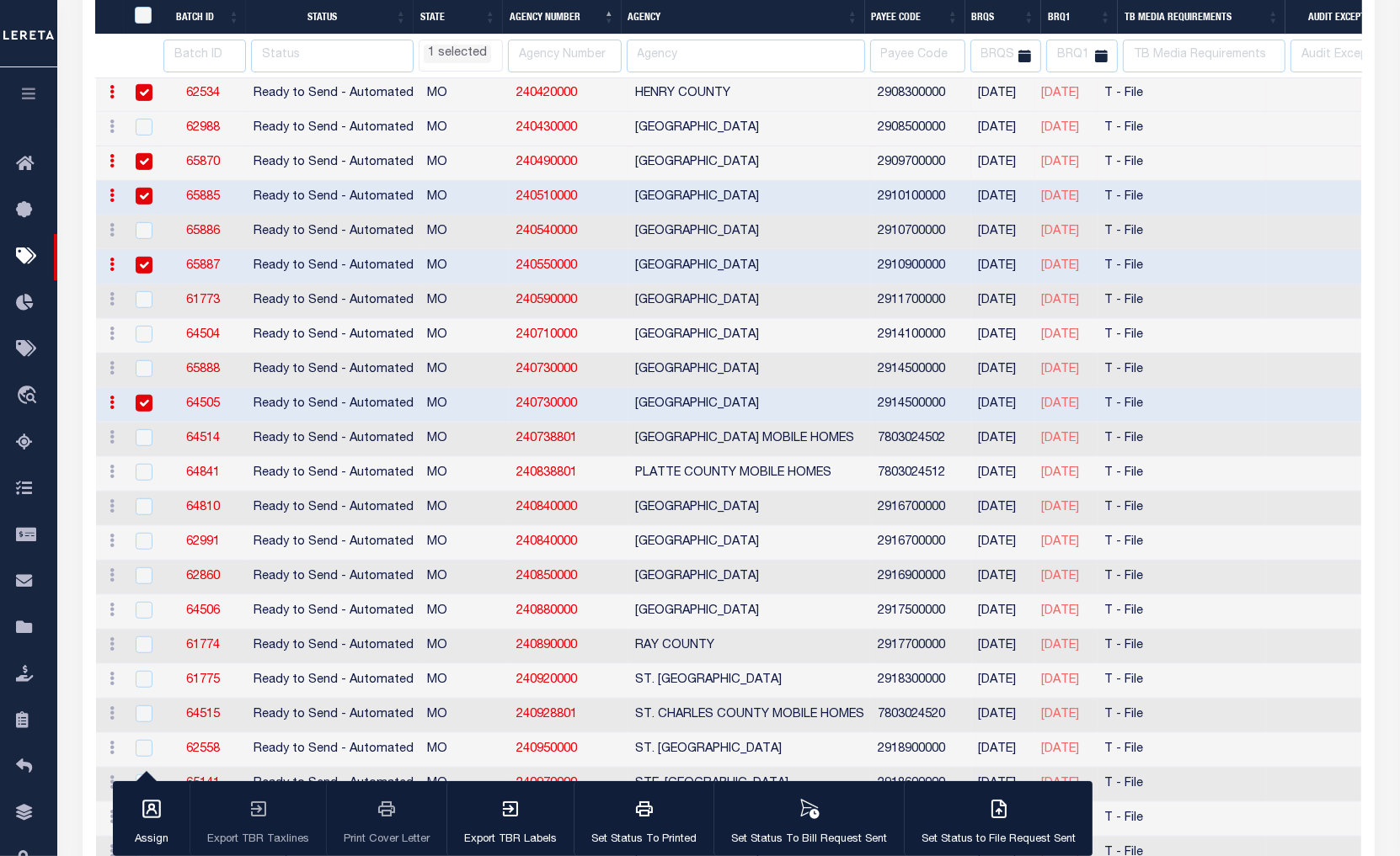
select select "MO"
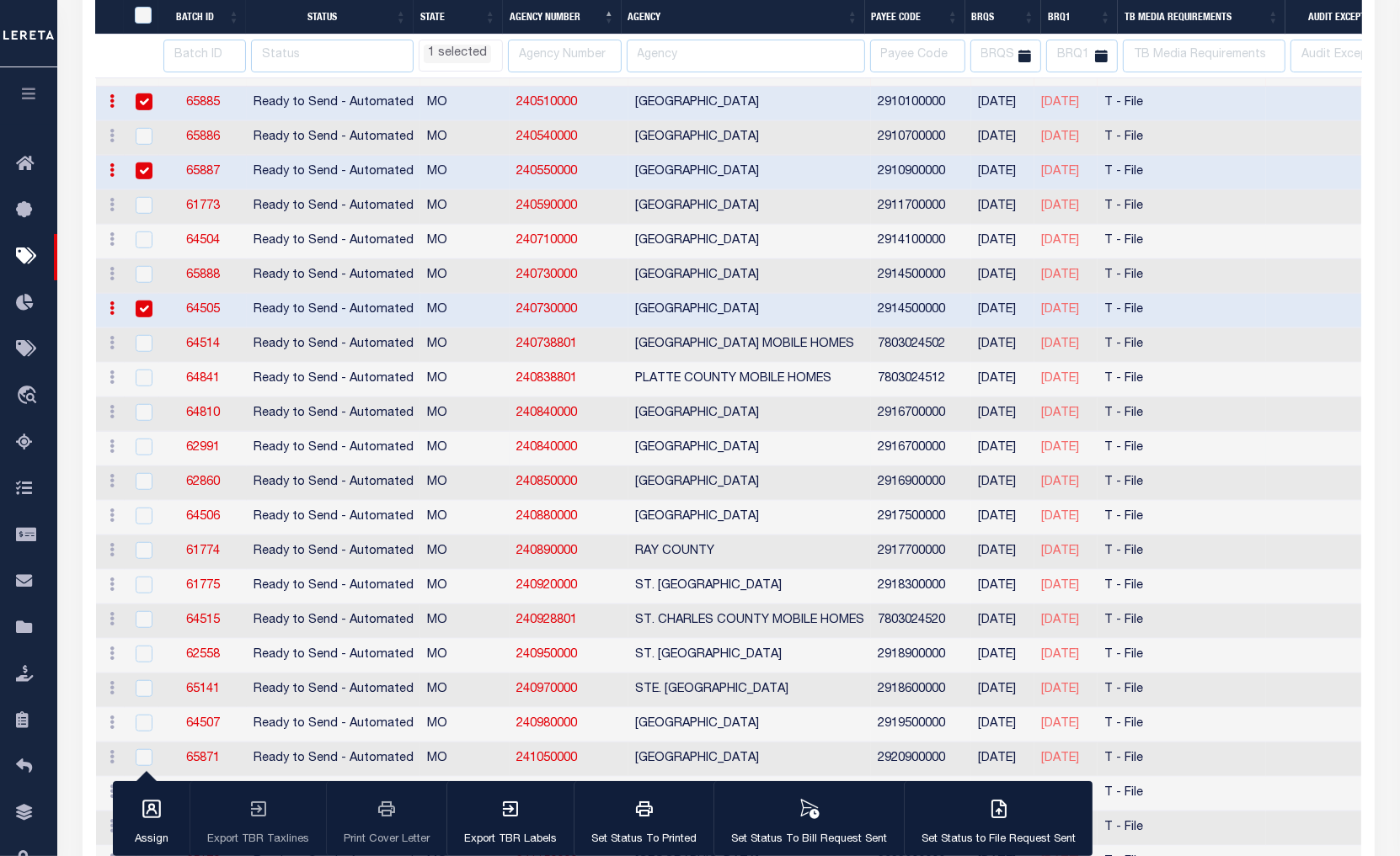
select select "MO"
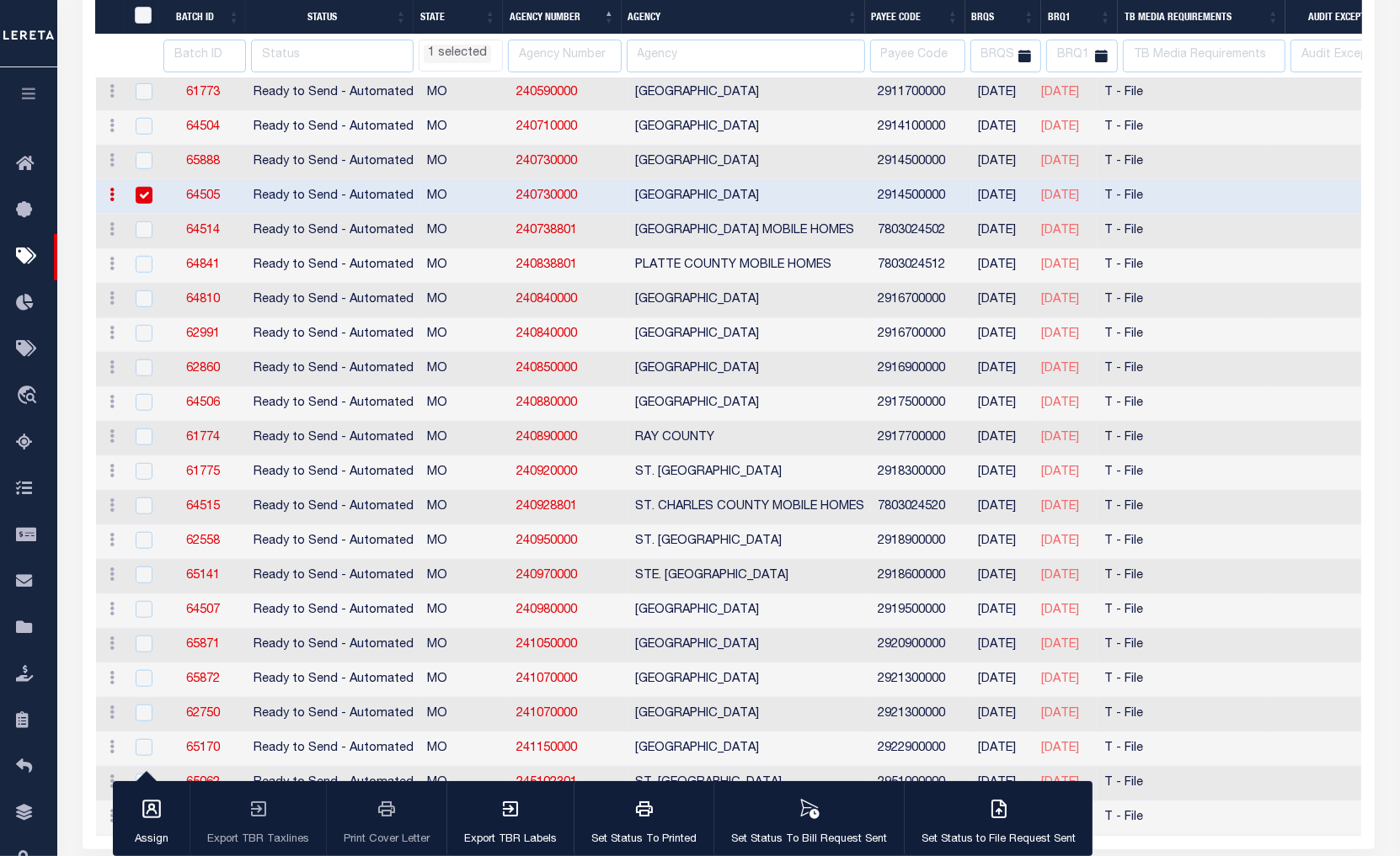
select select "MO"
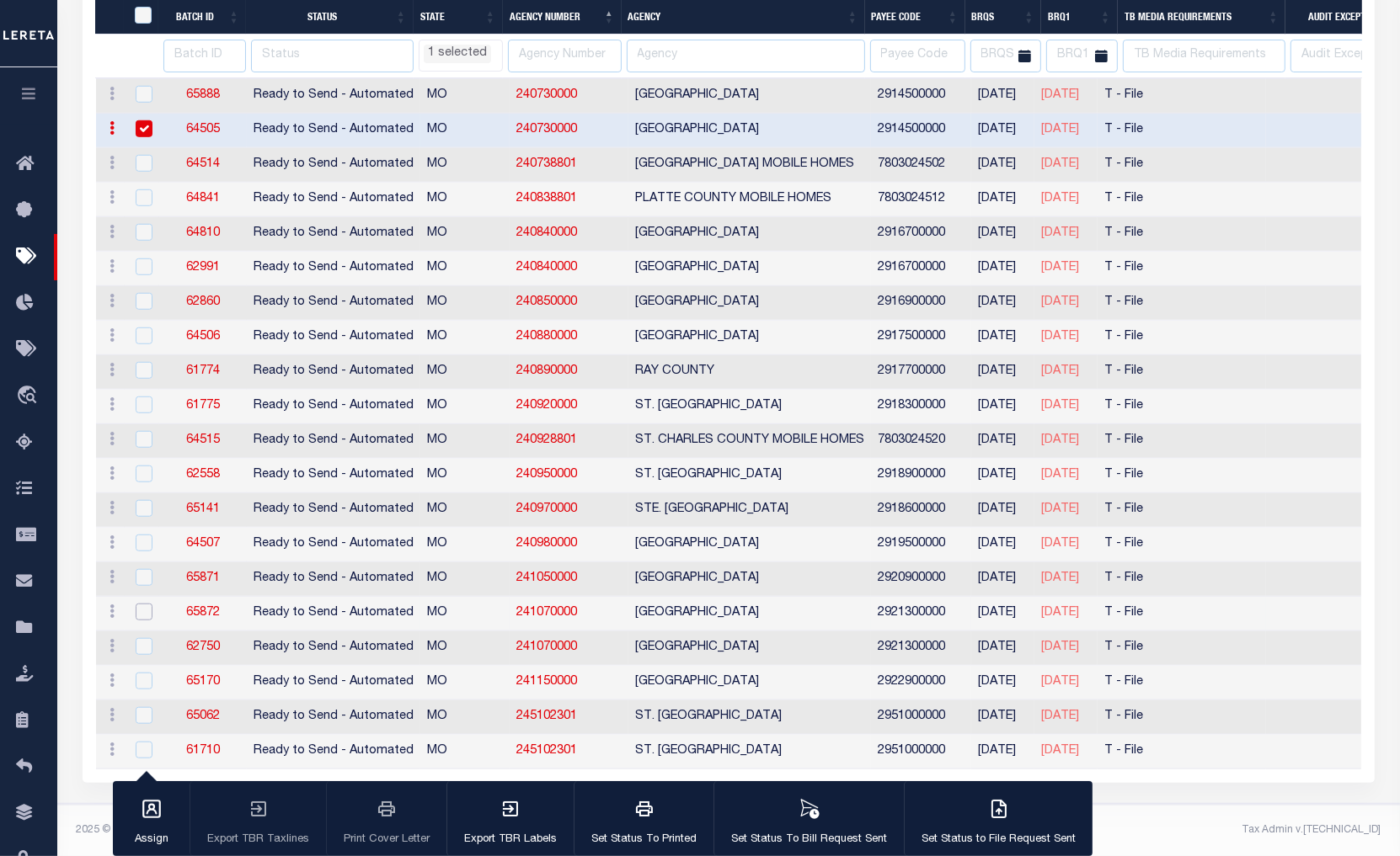
click at [140, 608] on input "checkbox" at bounding box center [144, 613] width 17 height 17
checkbox input "true"
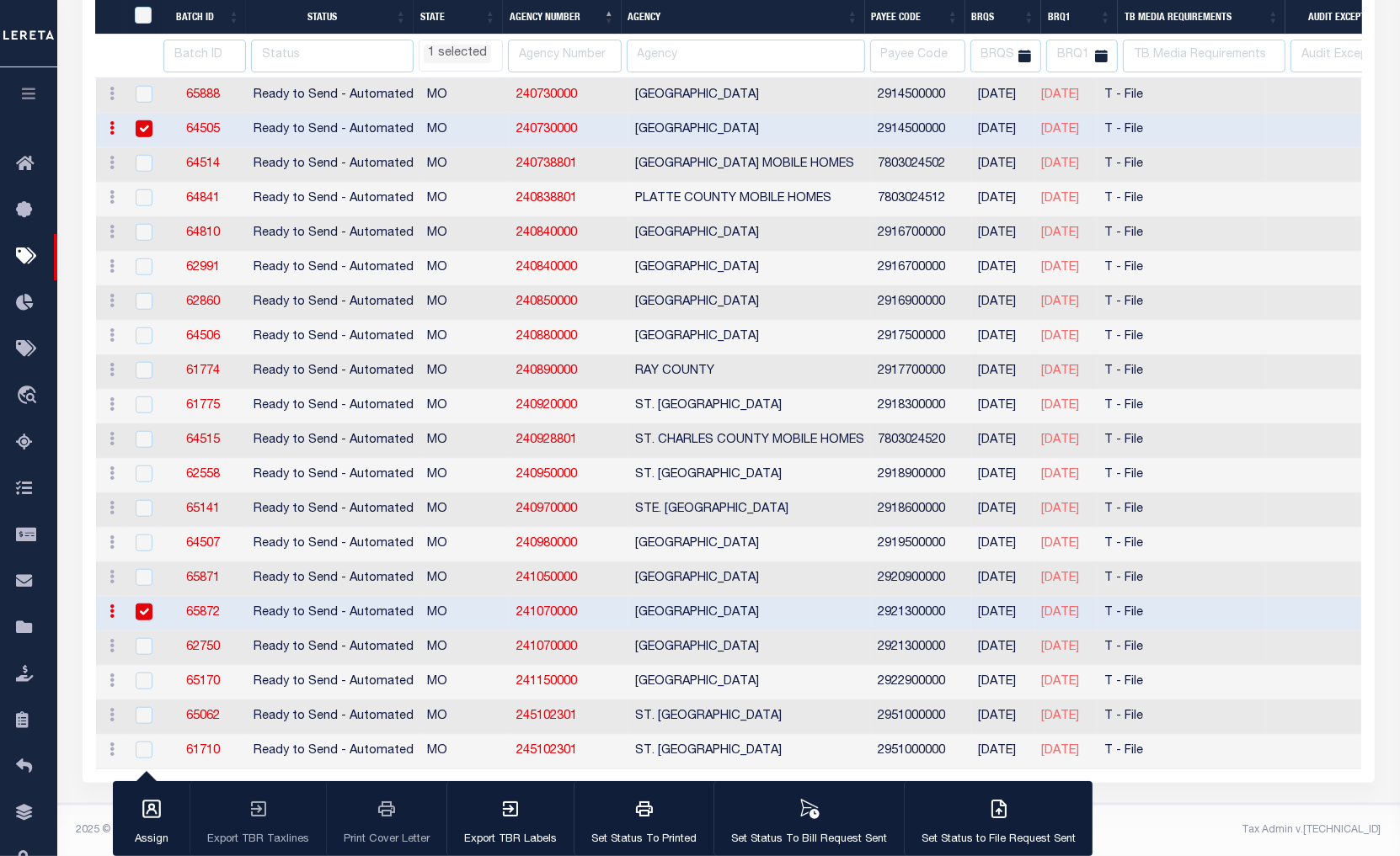
select select "MO"
select select
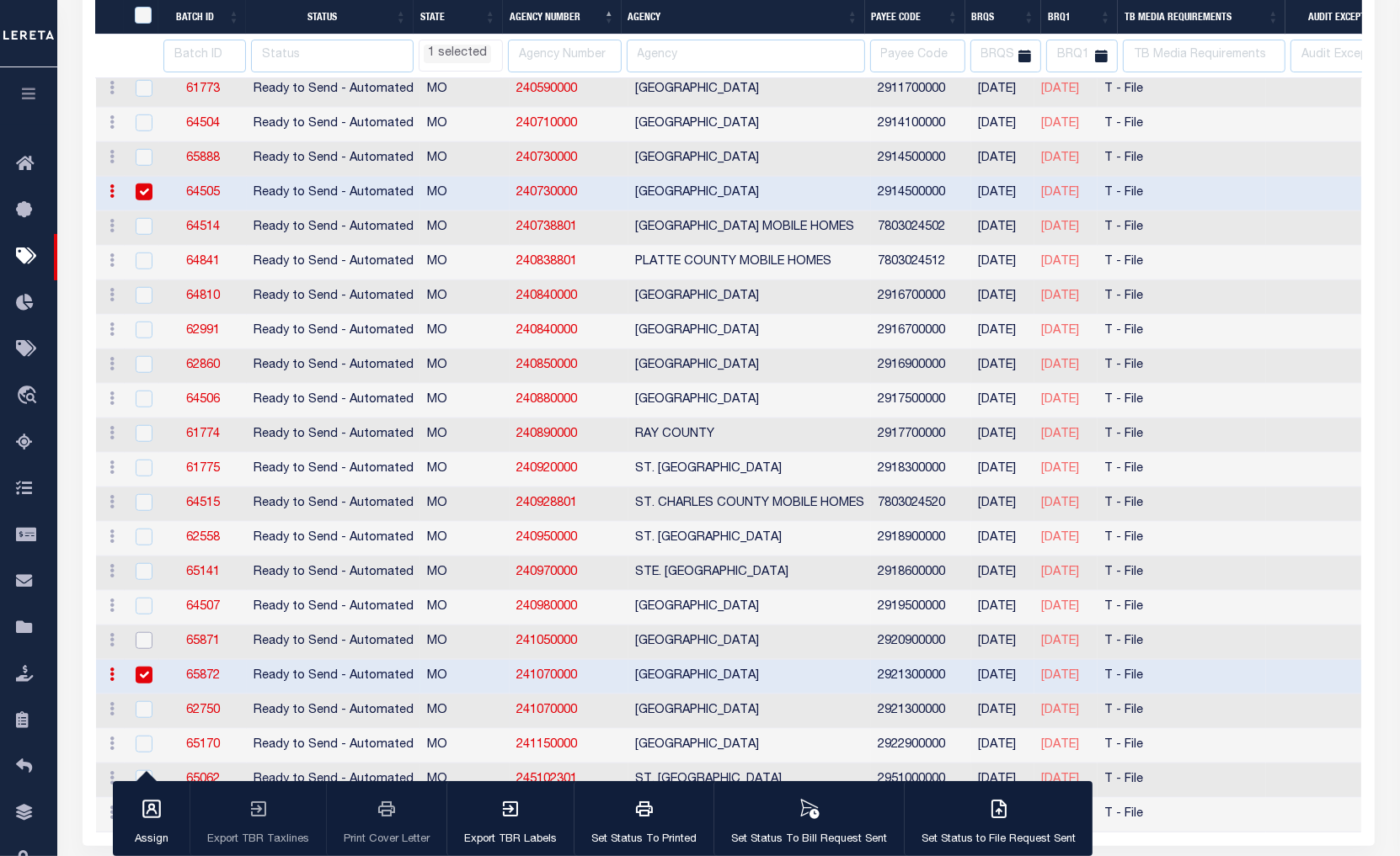
click at [137, 642] on input "checkbox" at bounding box center [144, 641] width 17 height 17
checkbox input "true"
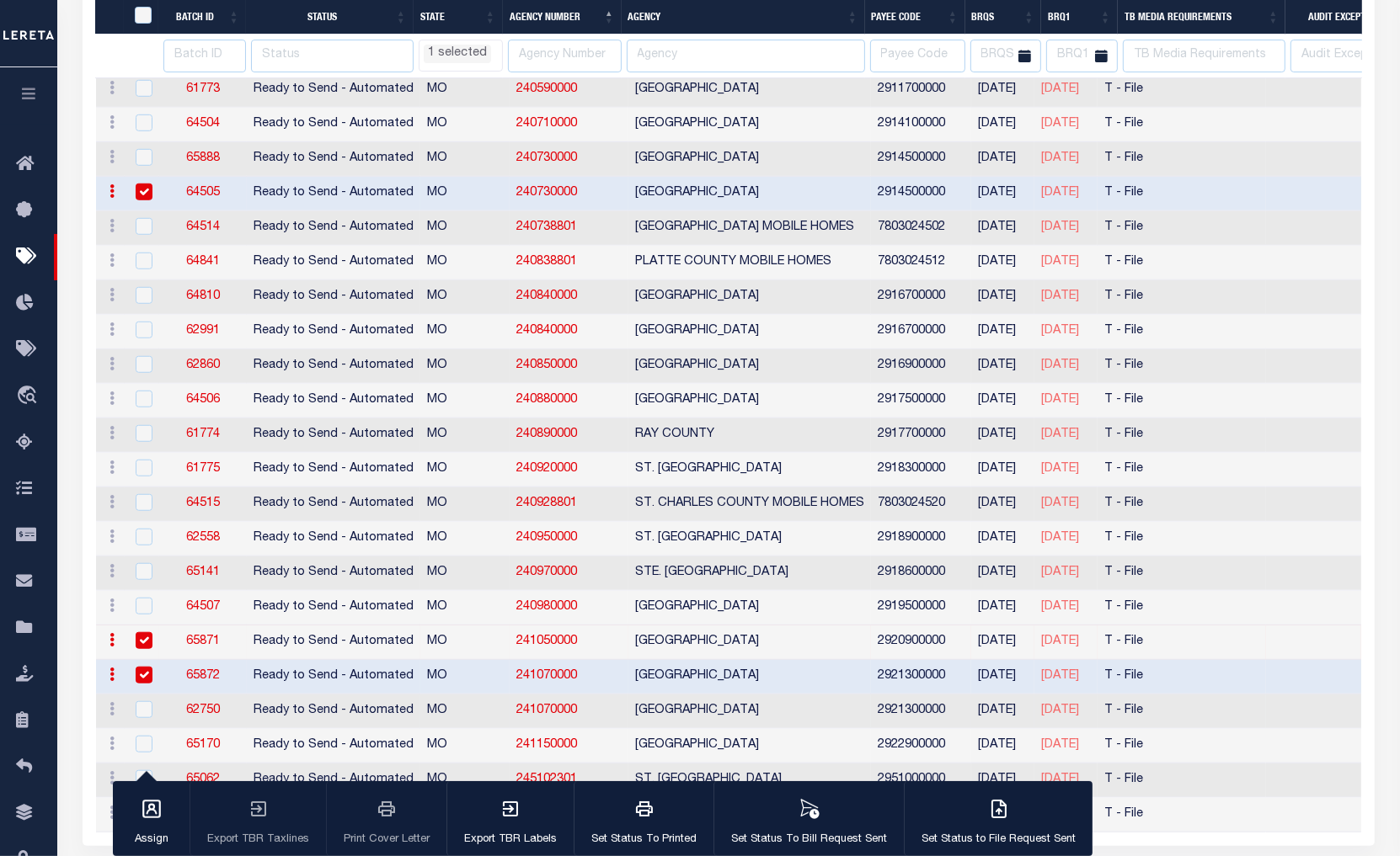
select select "MO"
select select
click at [137, 642] on input "checkbox" at bounding box center [144, 641] width 17 height 17
checkbox input "false"
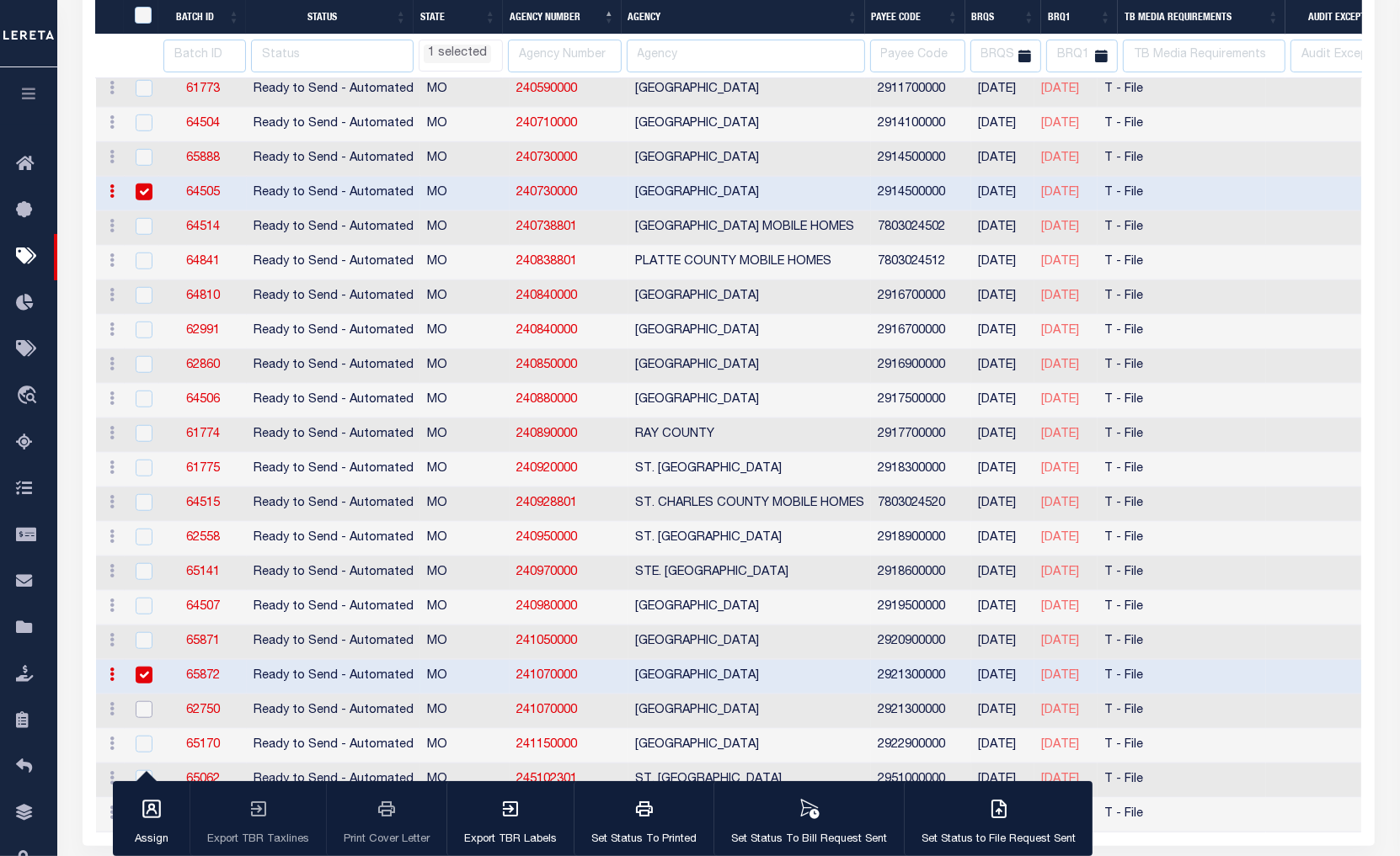
click at [140, 712] on input "checkbox" at bounding box center [144, 710] width 17 height 17
checkbox input "true"
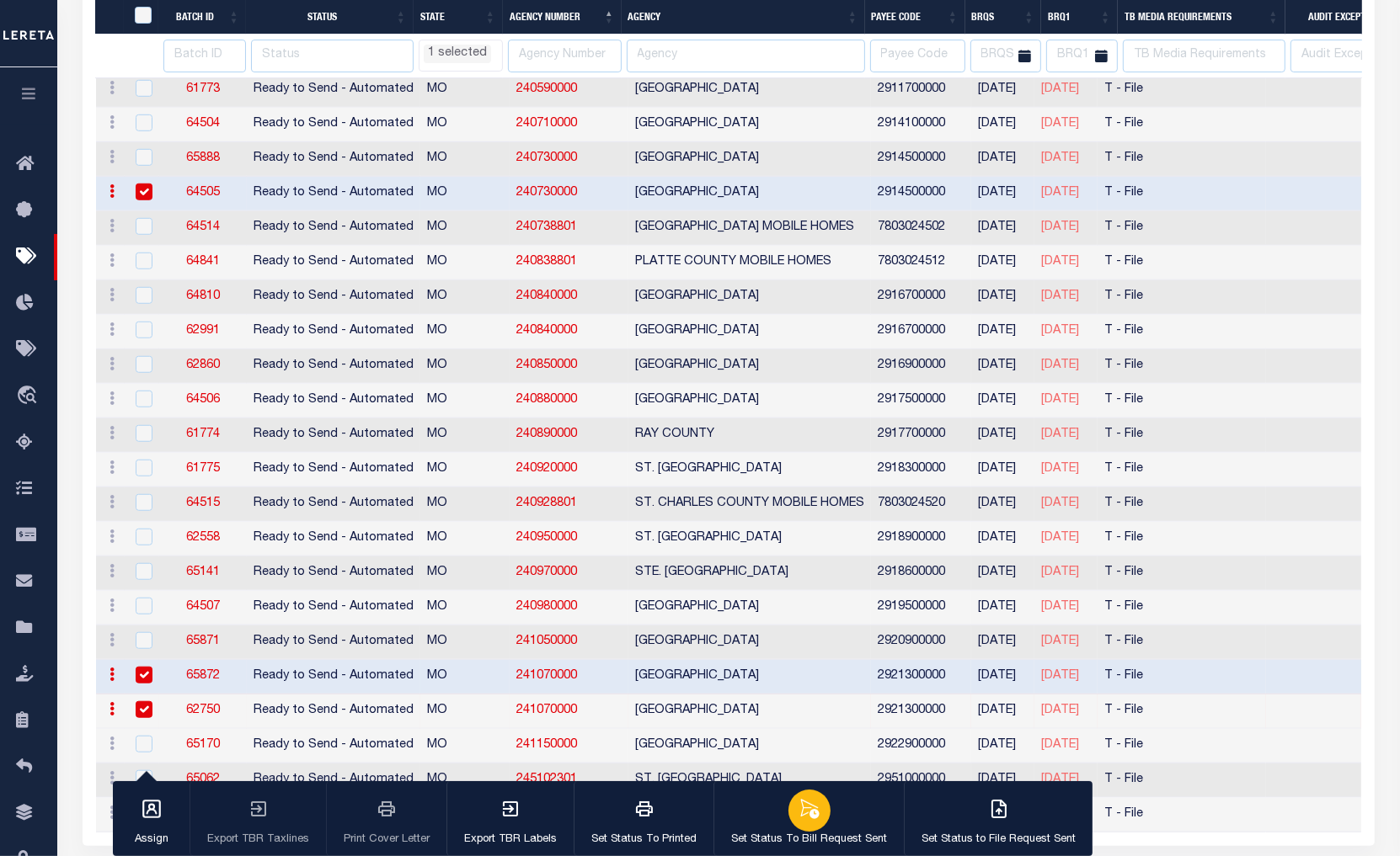
select select "MO"
select select
click at [962, 839] on p "Set Status to File Request Sent" at bounding box center [998, 841] width 154 height 17
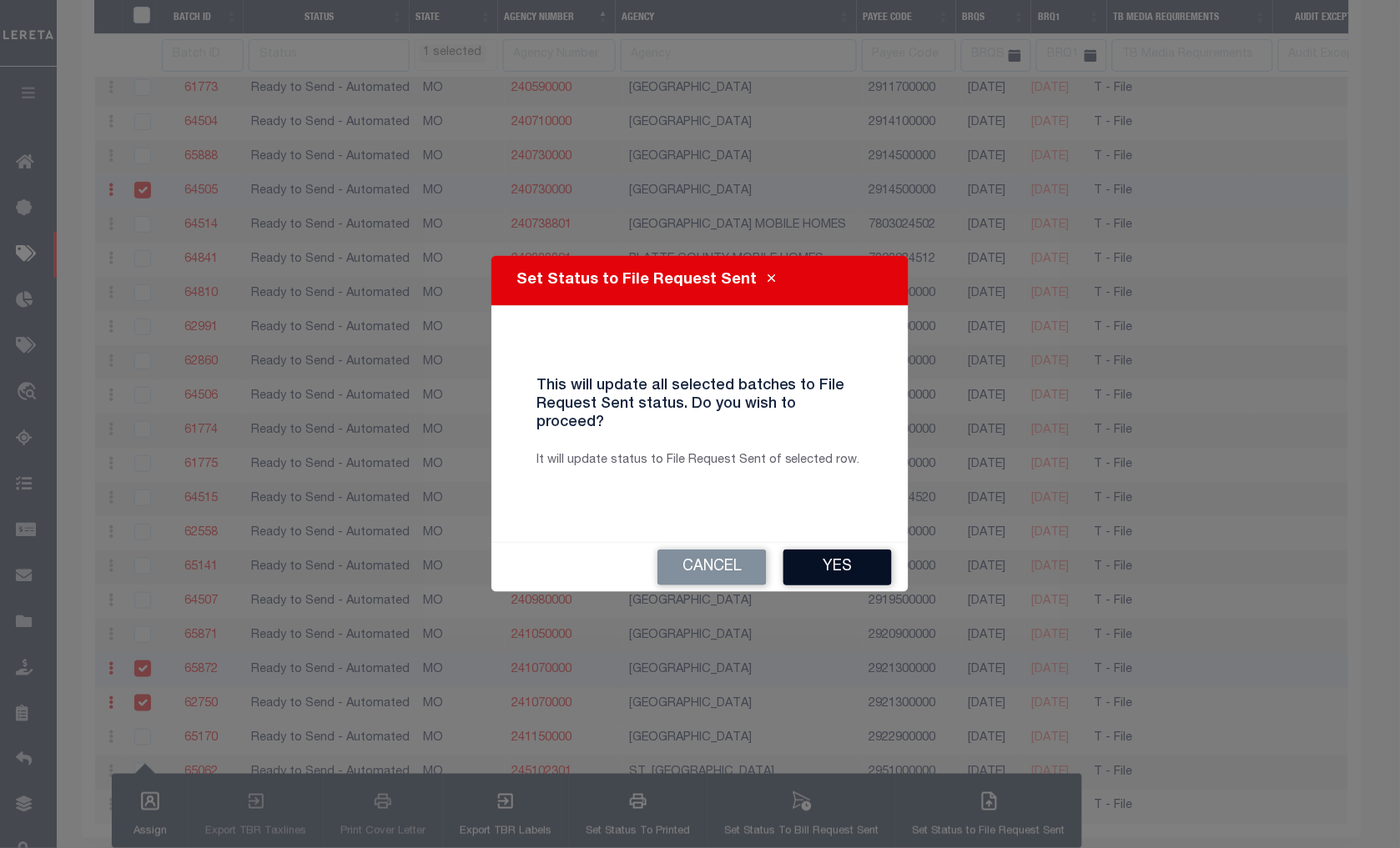
click at [827, 570] on button "Yes" at bounding box center [838, 568] width 108 height 36
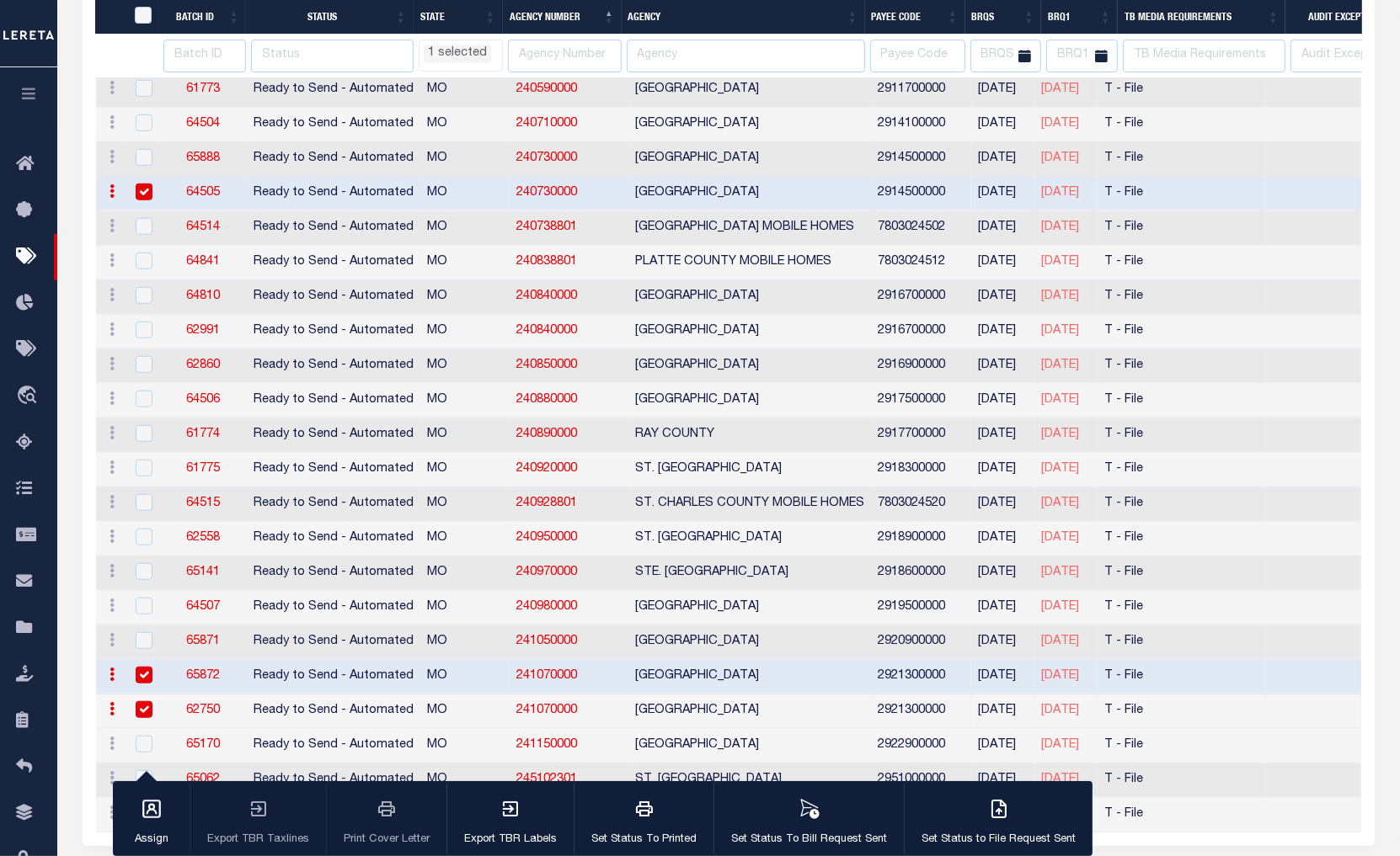
select select "MO"
select select
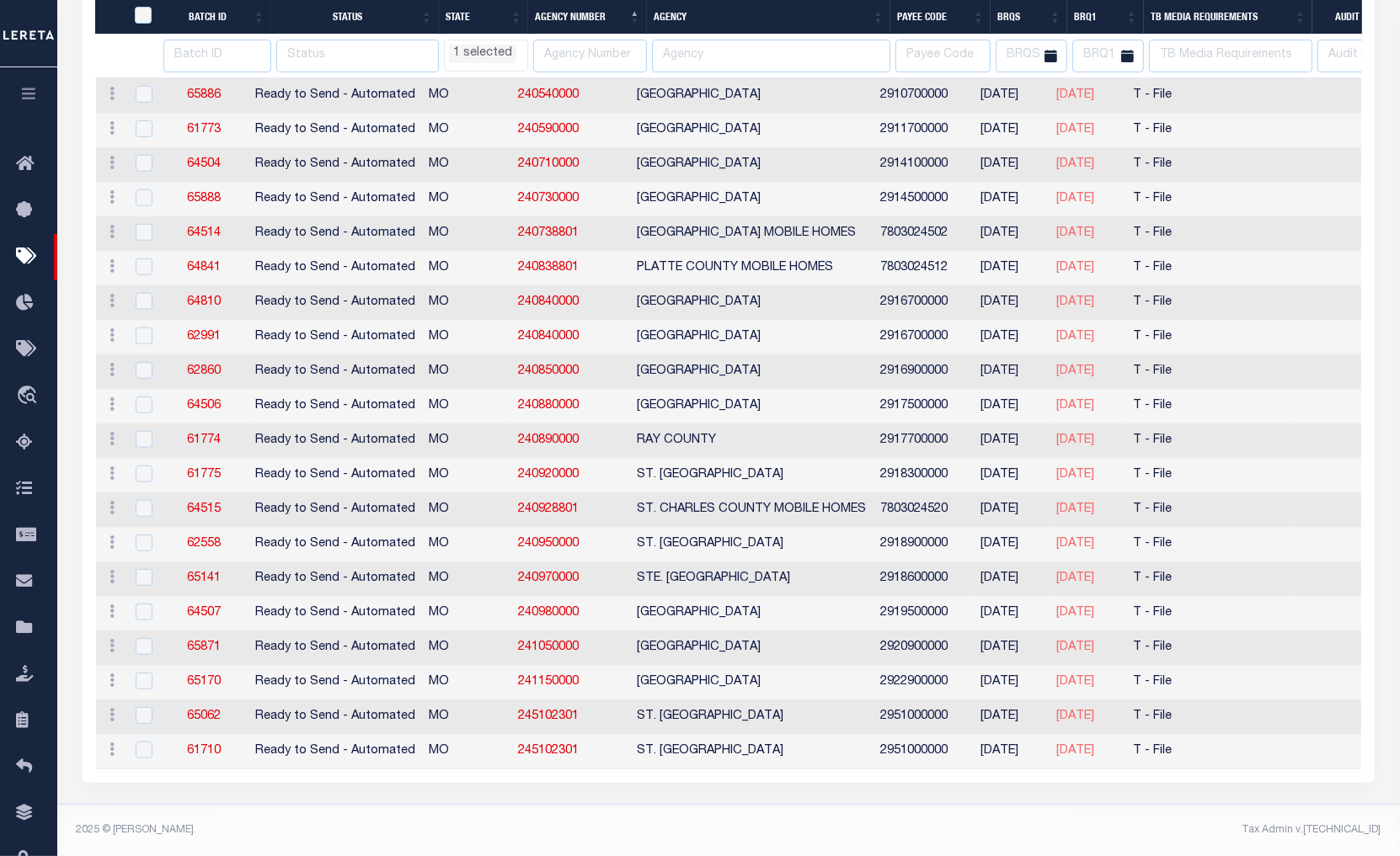
select select "MO"
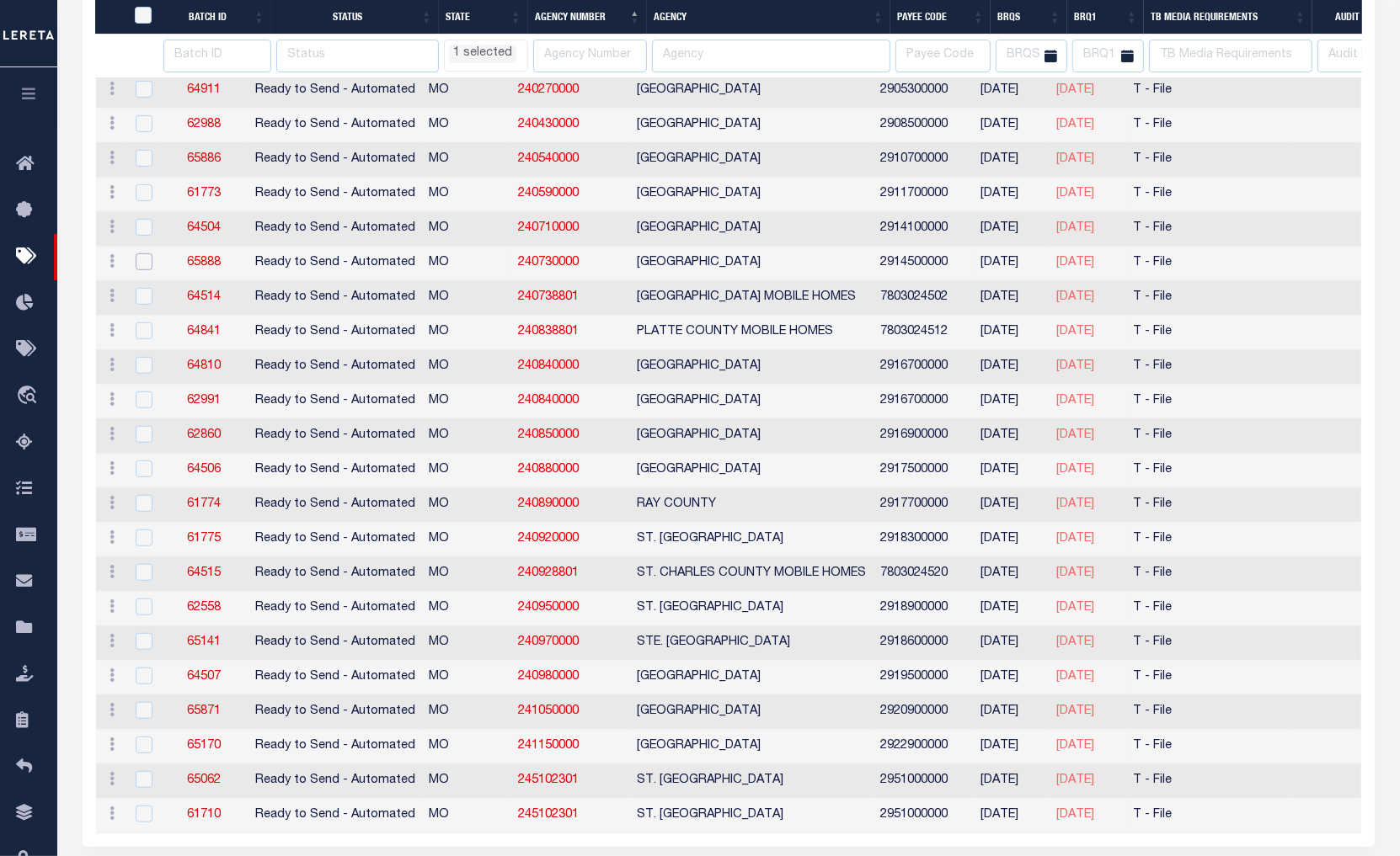
click at [138, 267] on input "checkbox" at bounding box center [144, 262] width 17 height 17
checkbox input "true"
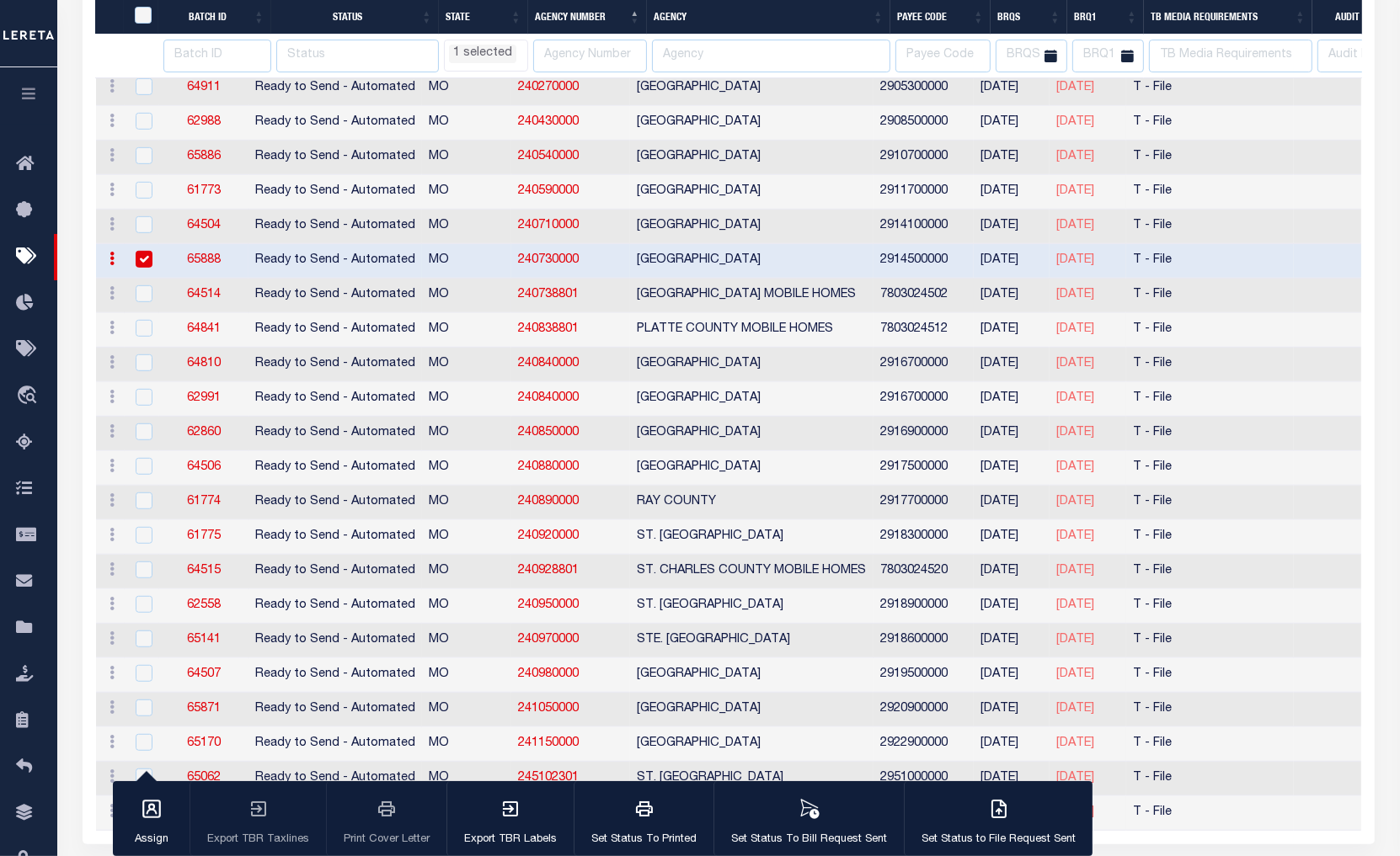
select select "MO"
select select
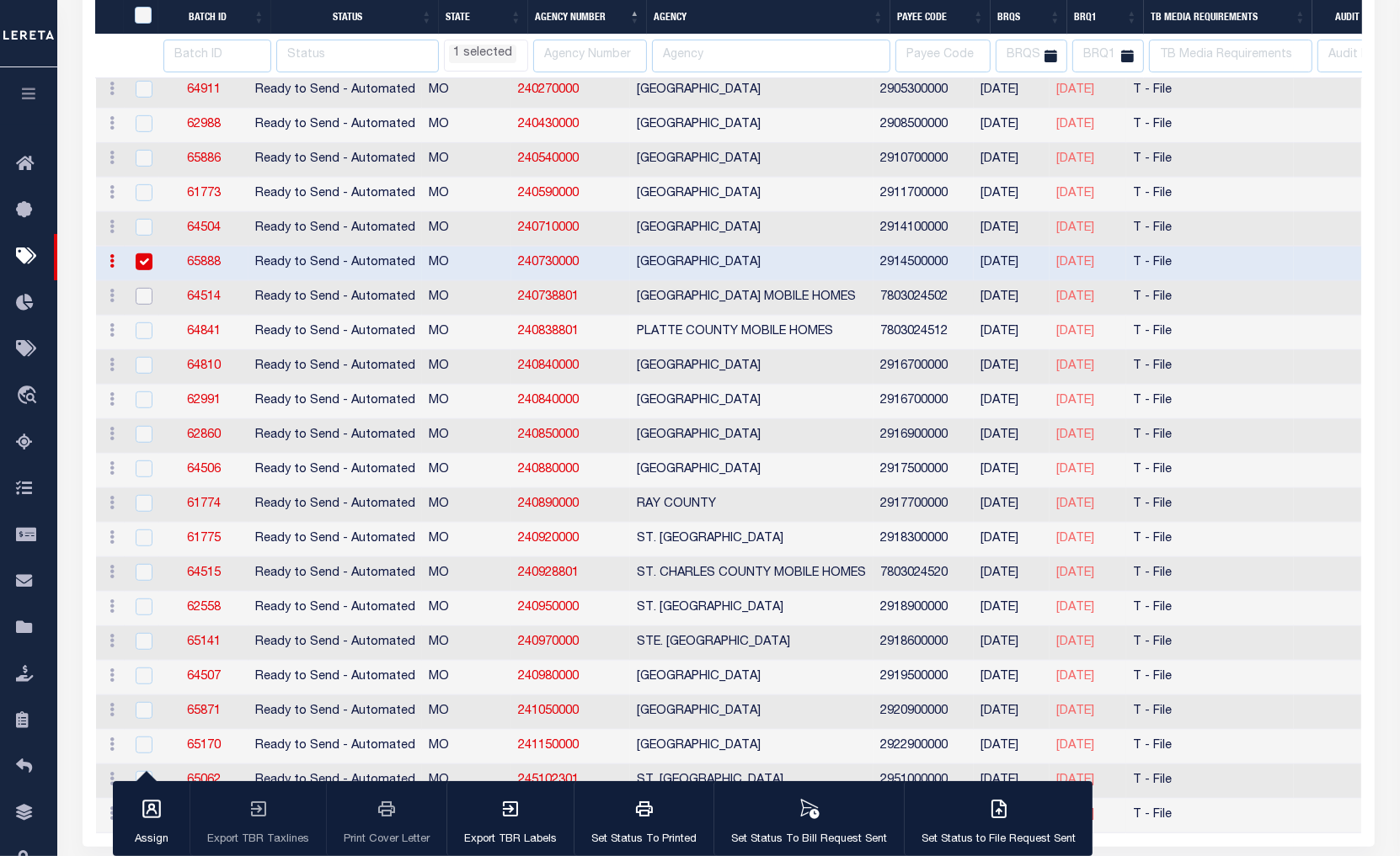
click at [141, 305] on input "checkbox" at bounding box center [144, 296] width 17 height 17
checkbox input "true"
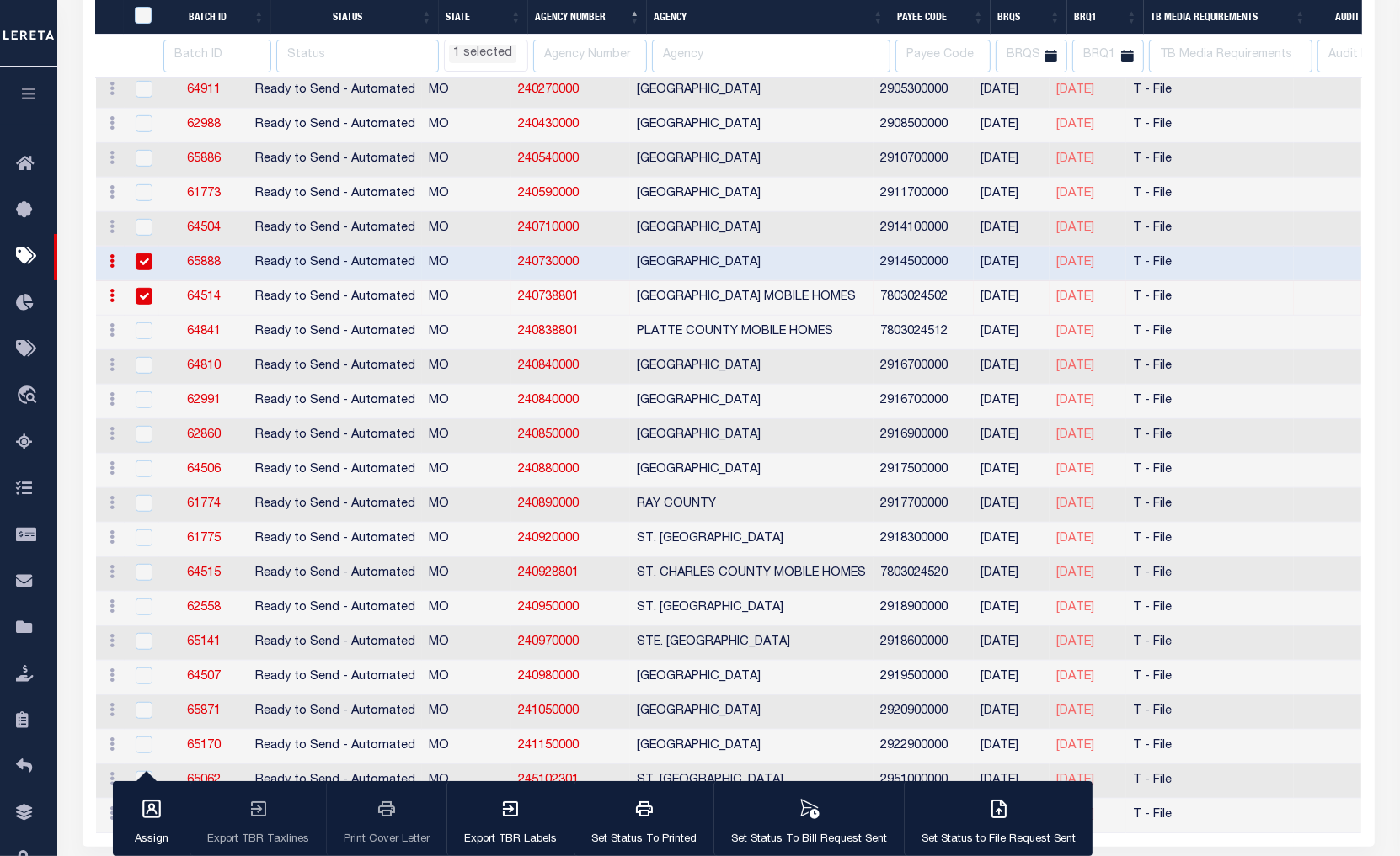
select select "MO"
select select
click at [989, 806] on icon "button" at bounding box center [999, 809] width 20 height 20
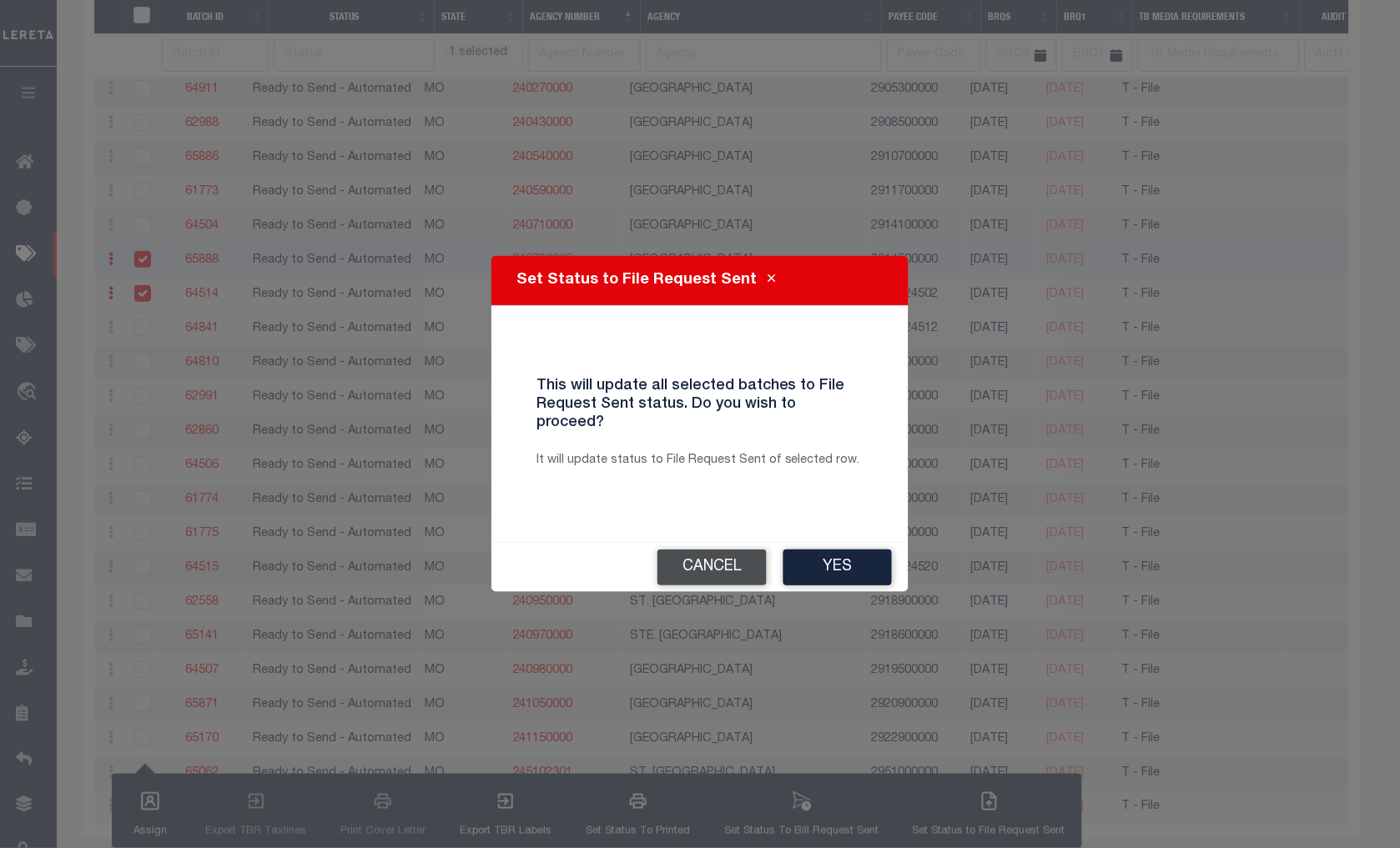
click at [728, 568] on button "Cancel" at bounding box center [712, 568] width 109 height 36
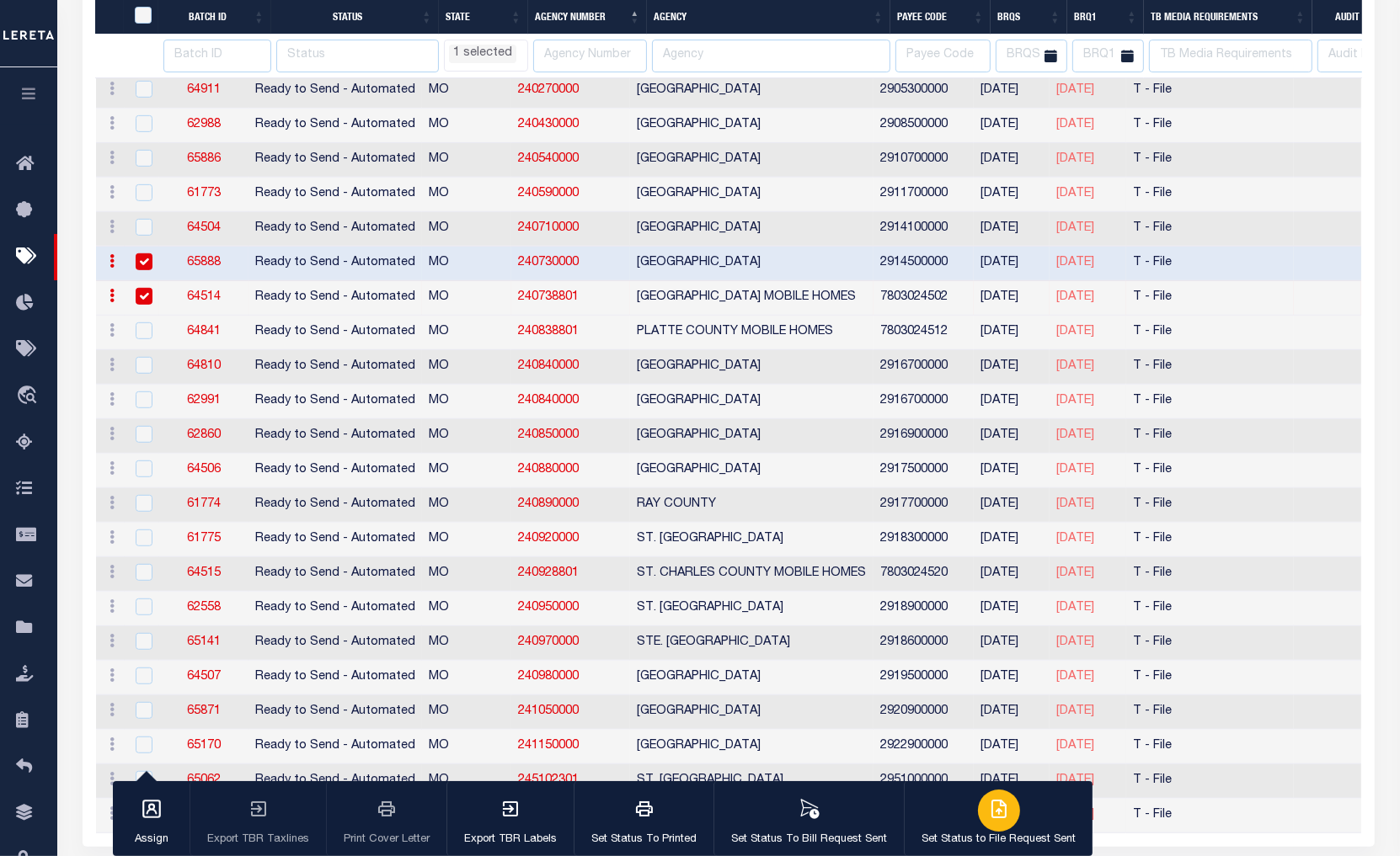
click at [978, 818] on div "button" at bounding box center [999, 811] width 42 height 42
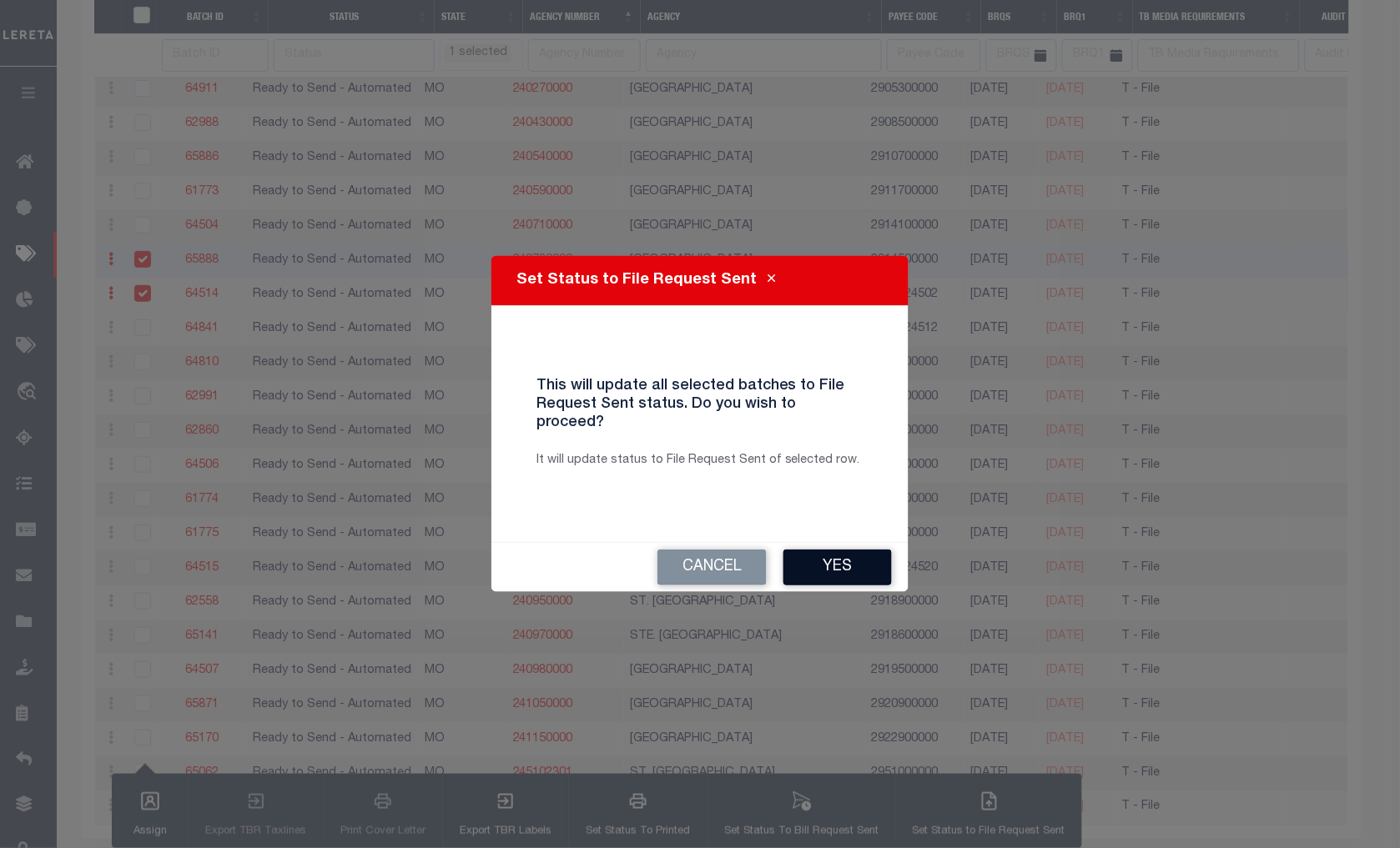
click at [804, 569] on button "Yes" at bounding box center [838, 568] width 108 height 36
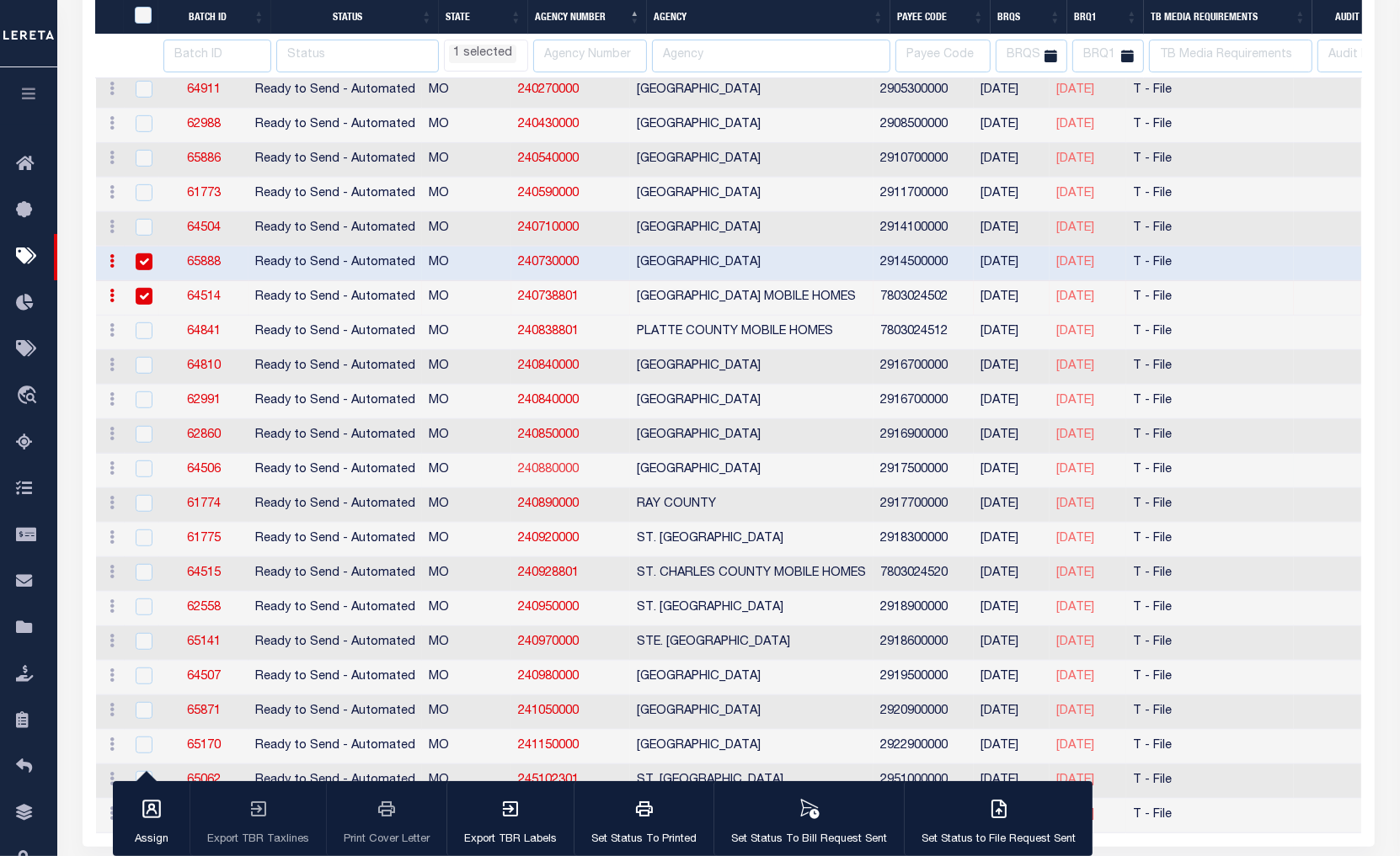
select select "MO"
select select
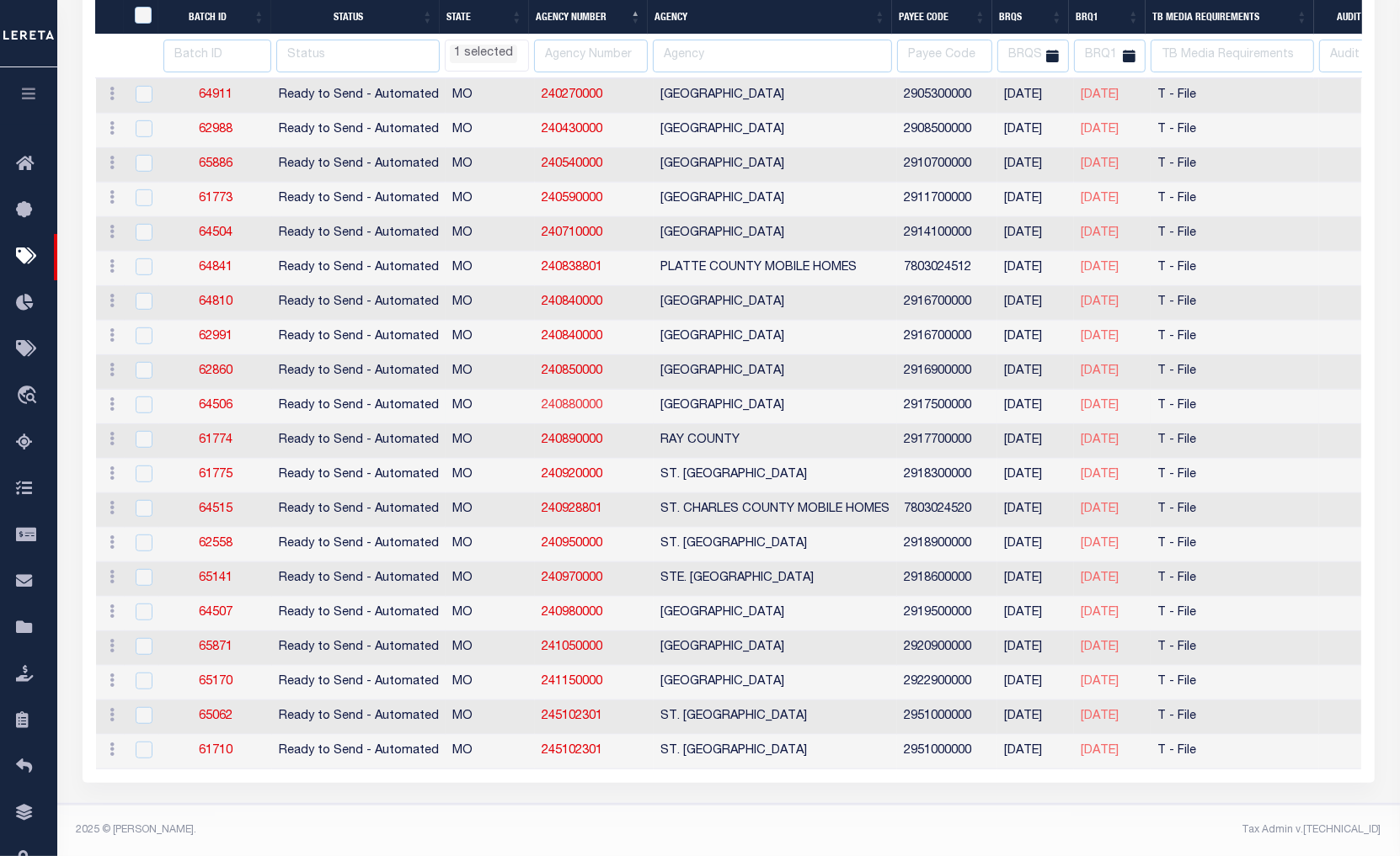
scroll to position [802, 0]
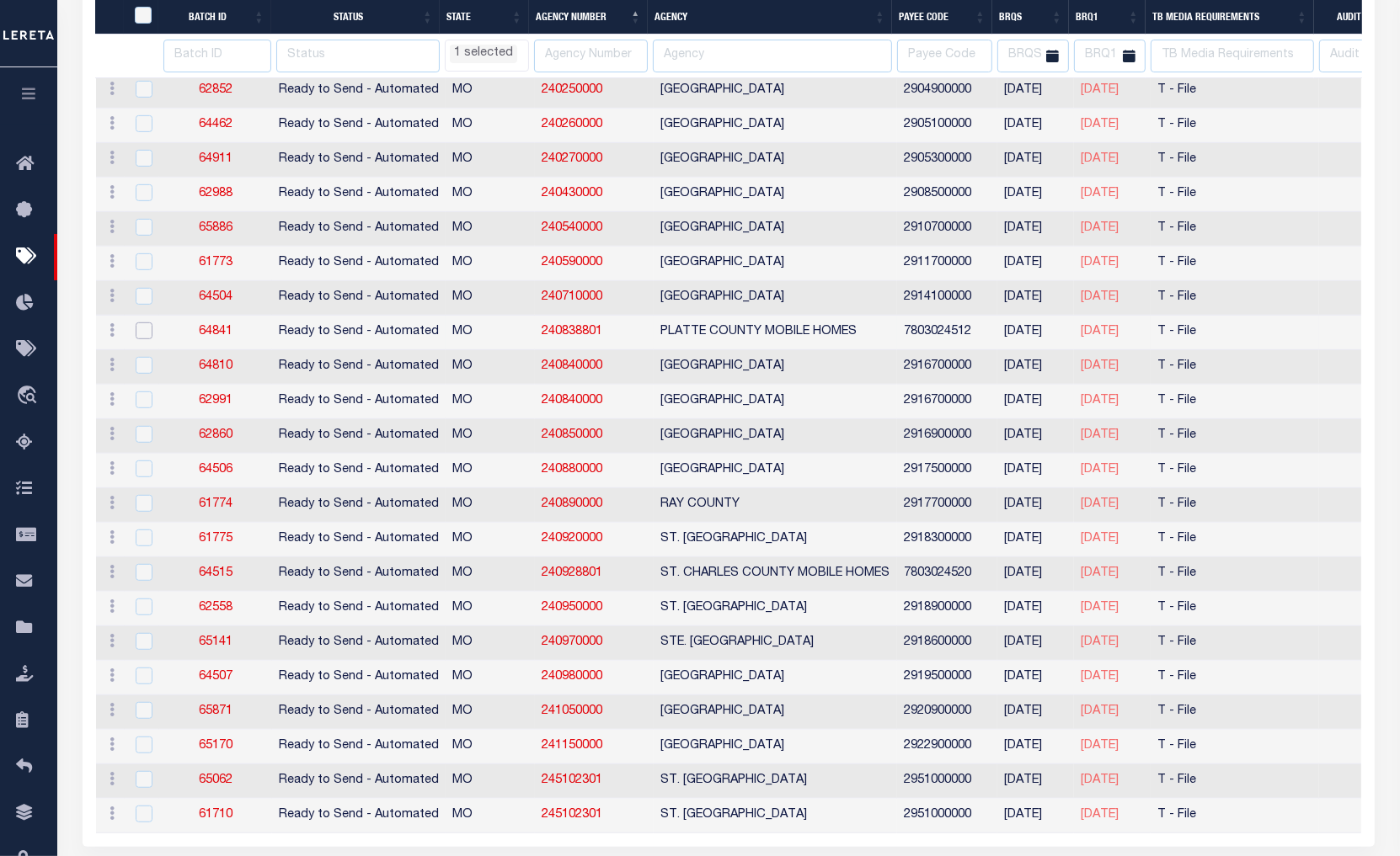
click at [142, 339] on input "checkbox" at bounding box center [144, 331] width 17 height 17
checkbox input "true"
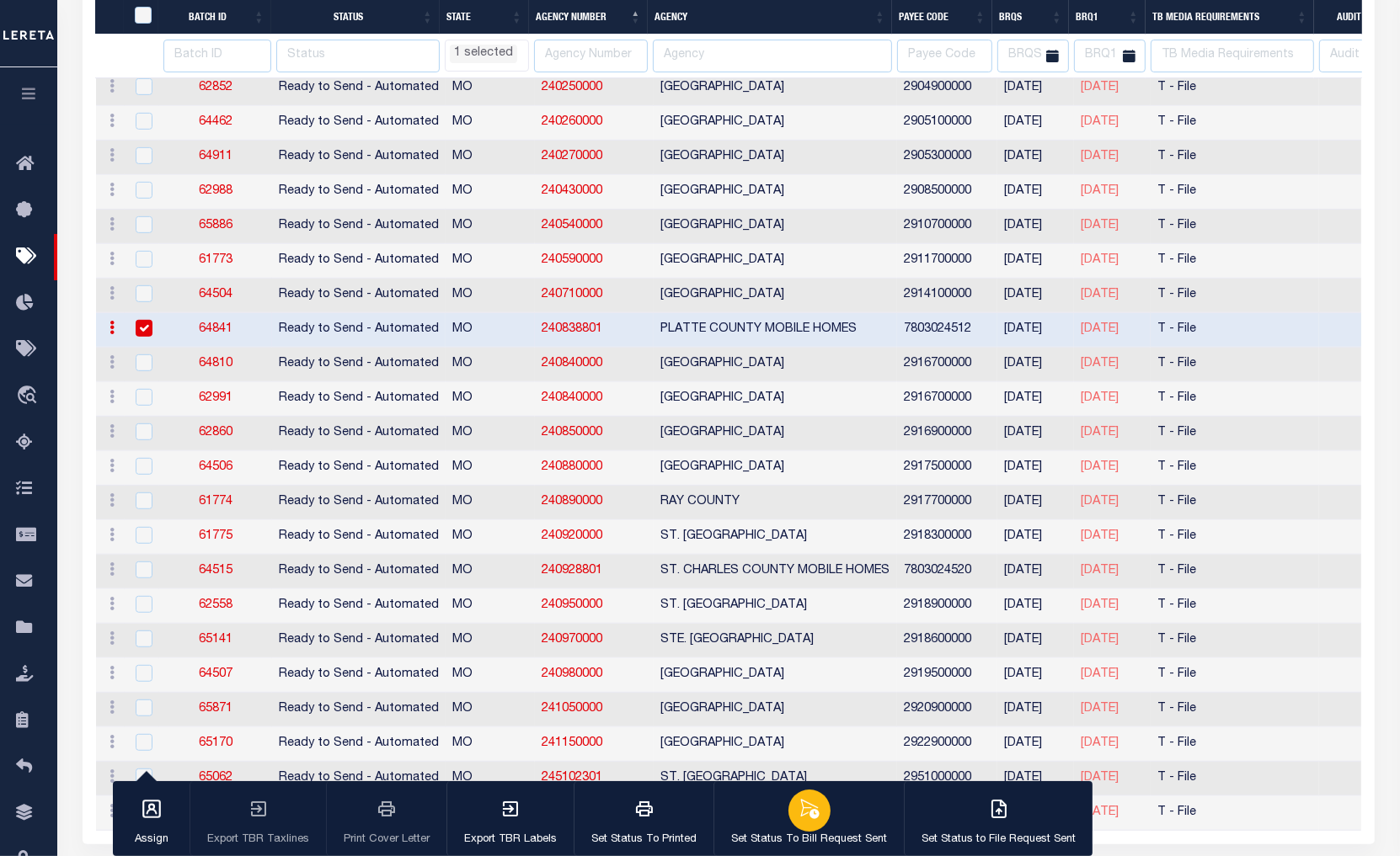
select select "MO"
select select
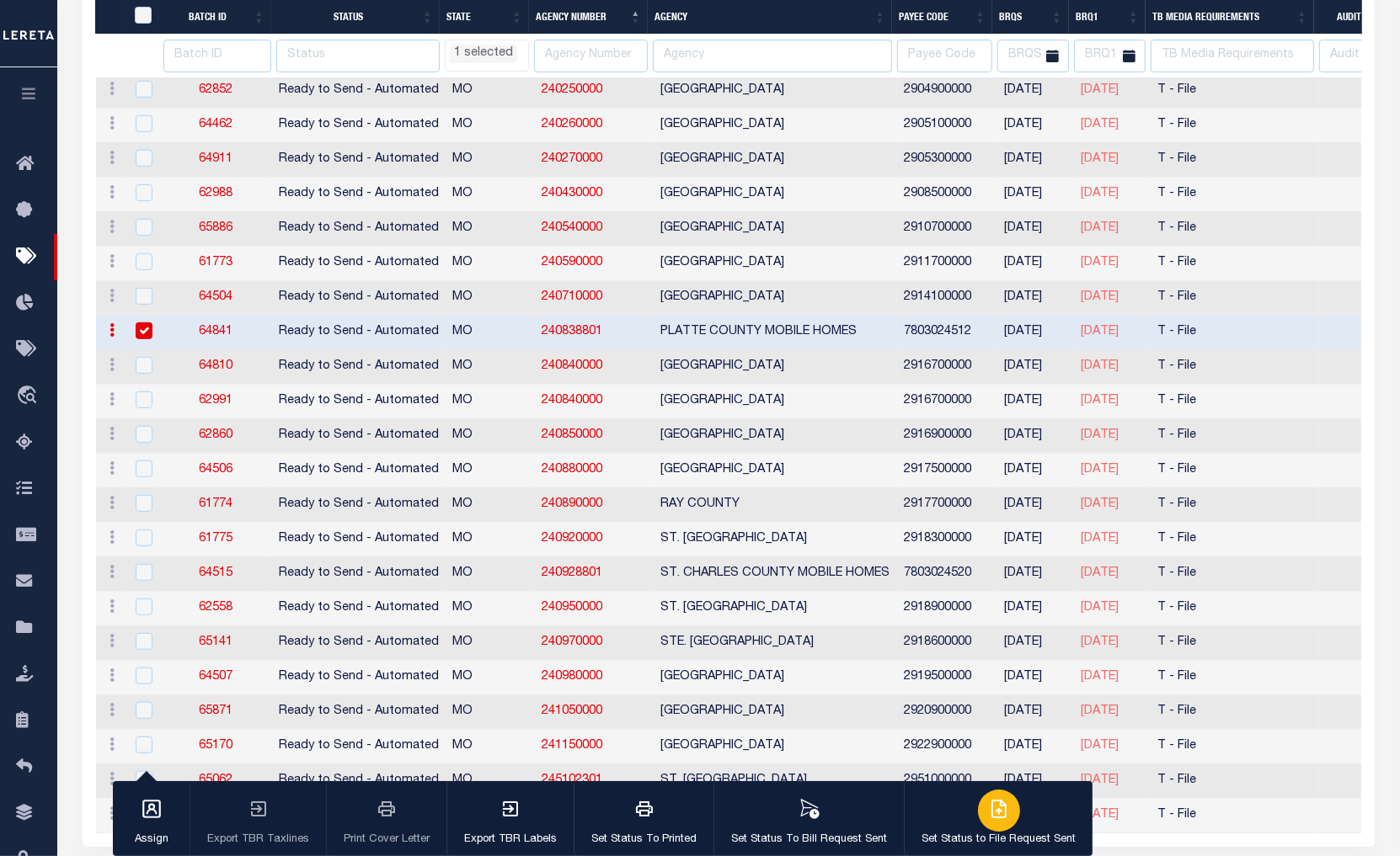
click at [978, 824] on div "button" at bounding box center [999, 811] width 42 height 42
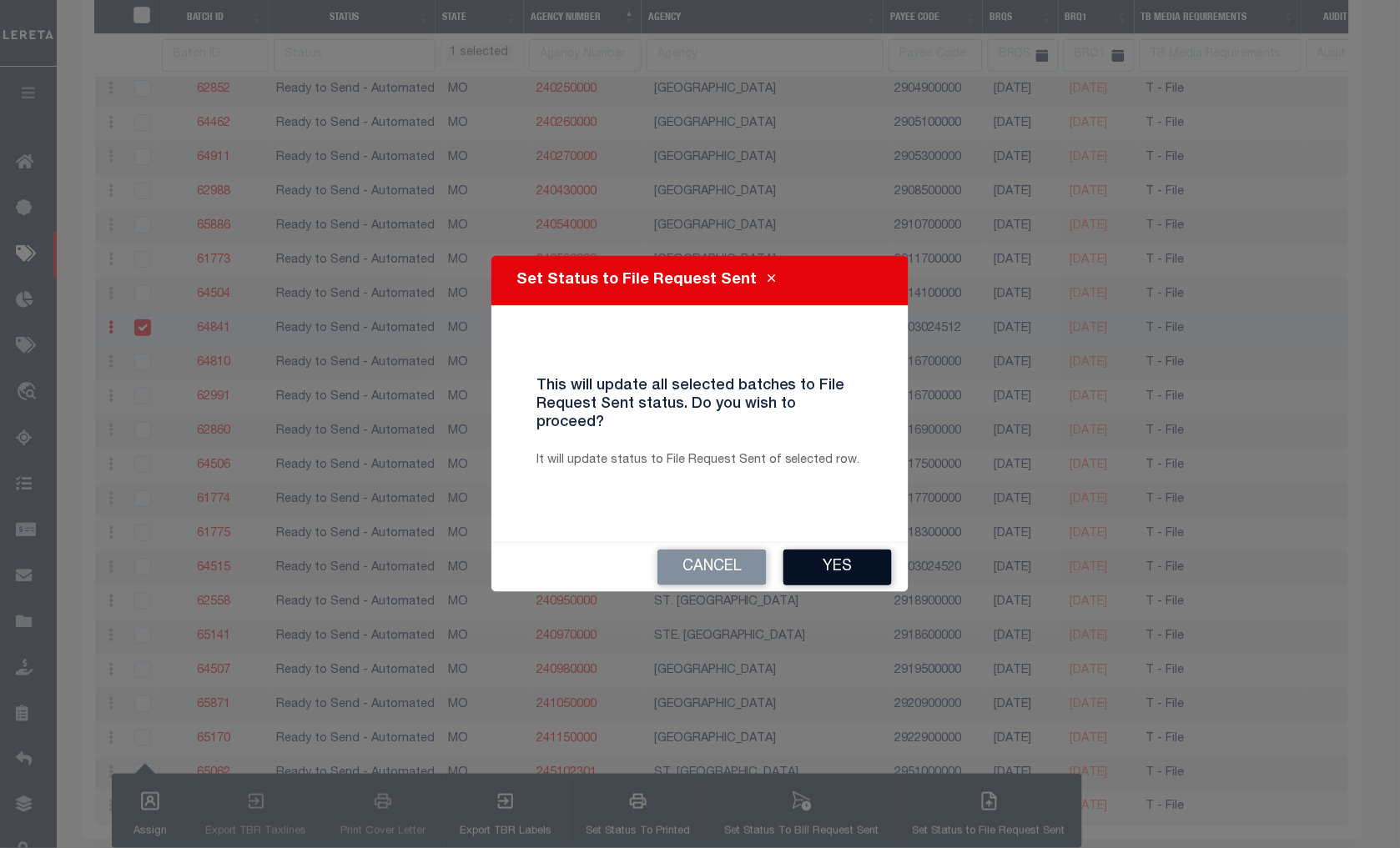
click at [879, 561] on button "Yes" at bounding box center [838, 568] width 108 height 36
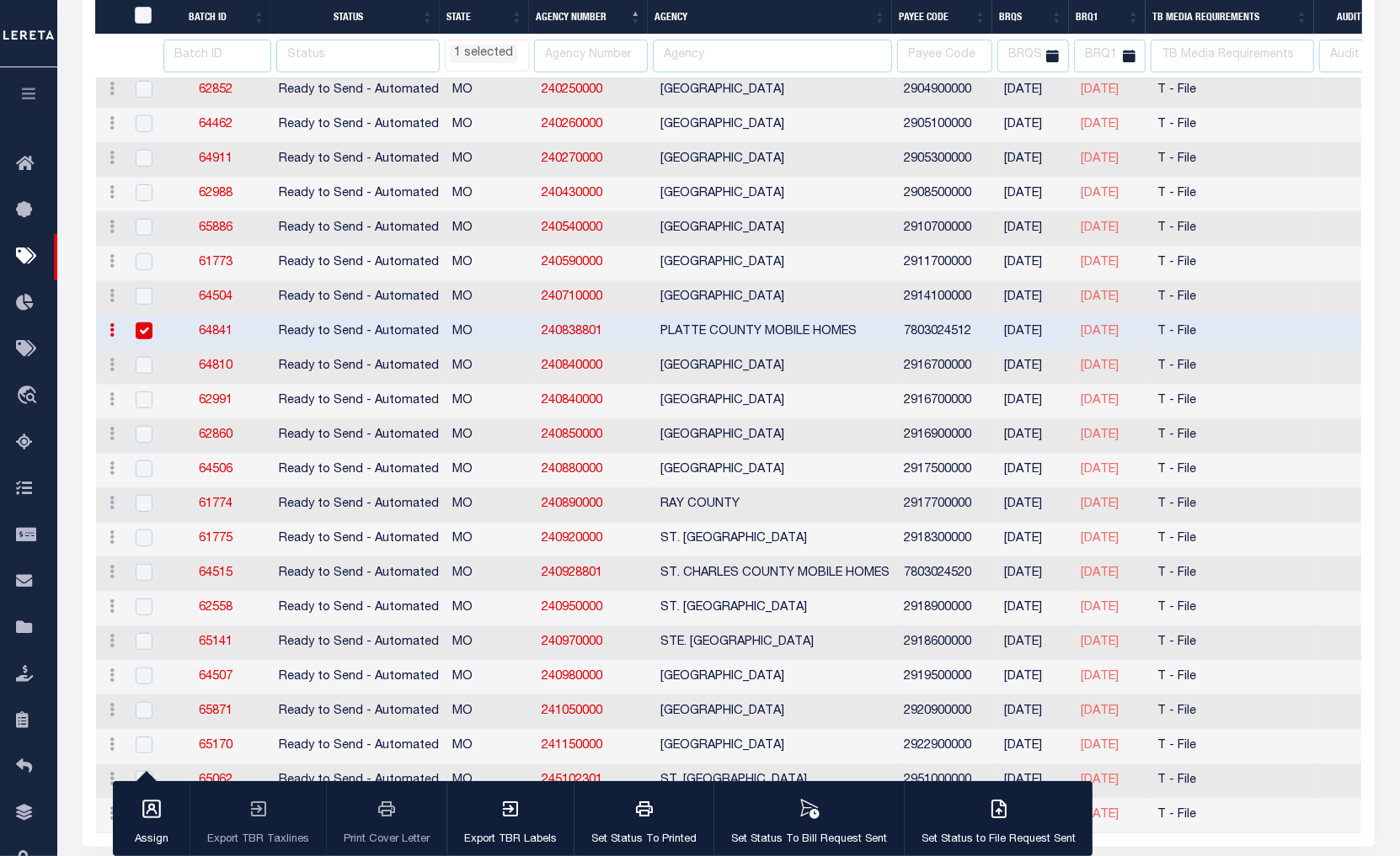
scroll to position [768, 0]
select select "MO"
select select
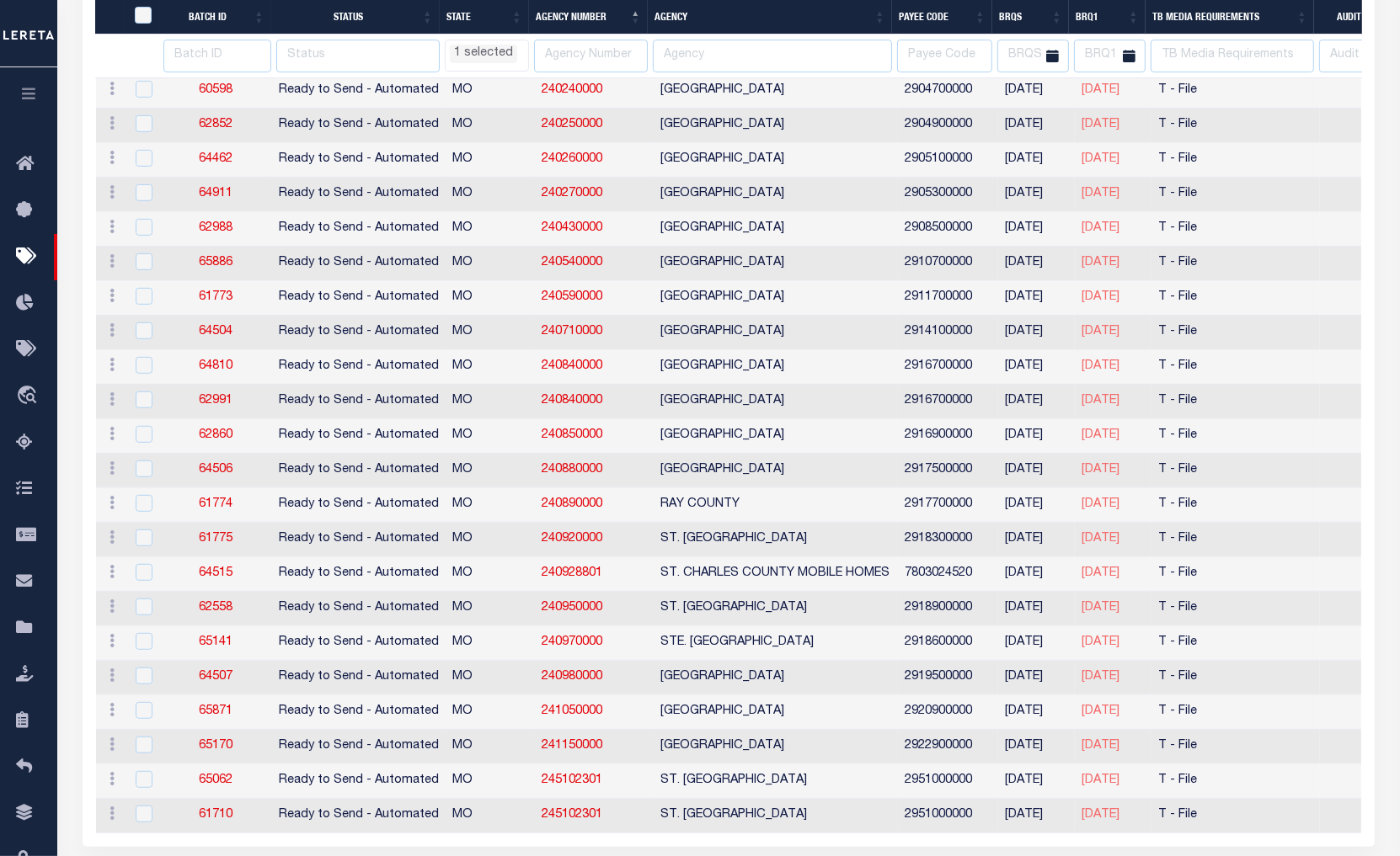
select select "MO"
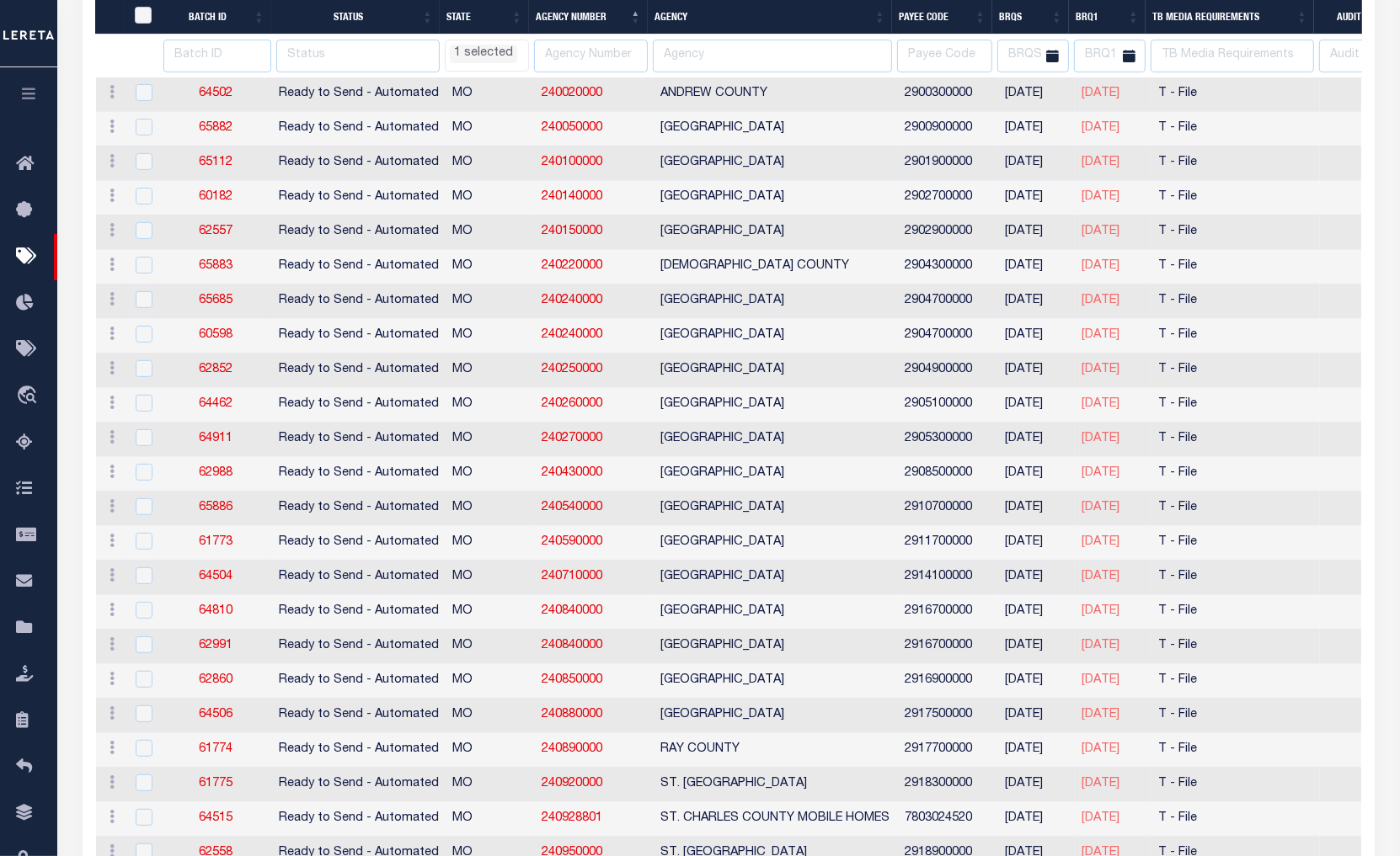
select select "MO"
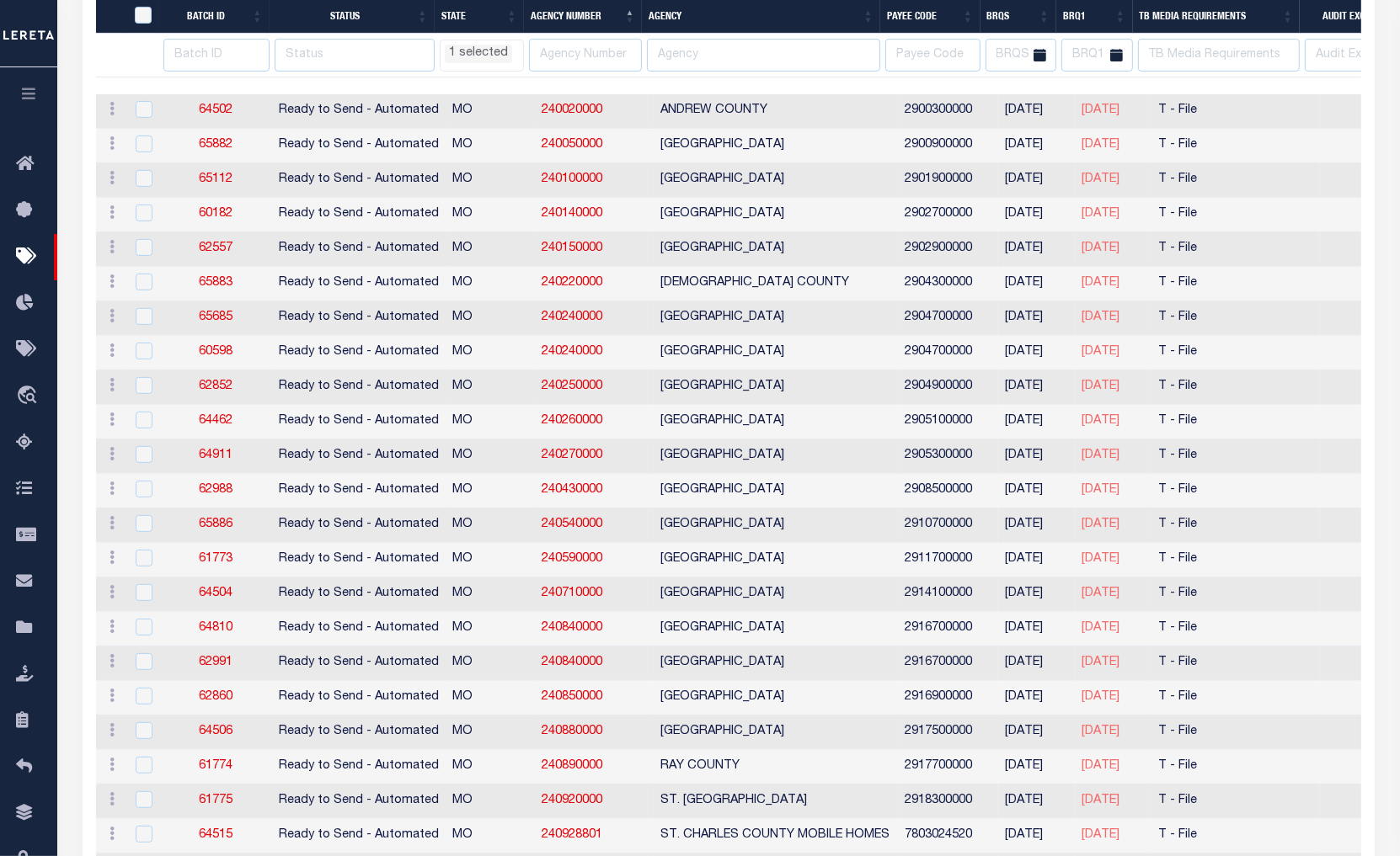
scroll to position [487, 0]
